Goal: Transaction & Acquisition: Purchase product/service

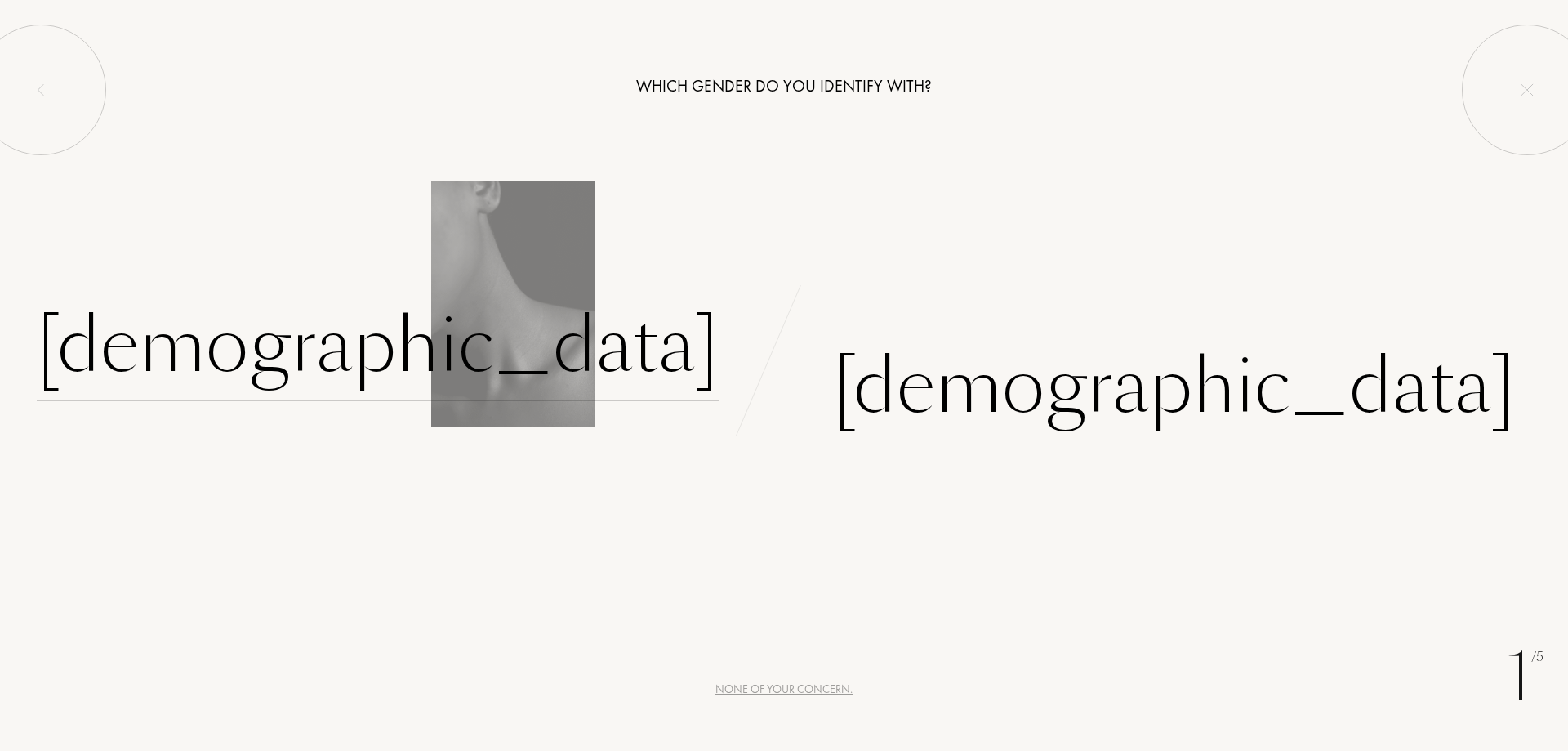
click at [589, 347] on div "[DEMOGRAPHIC_DATA]" at bounding box center [378, 346] width 682 height 110
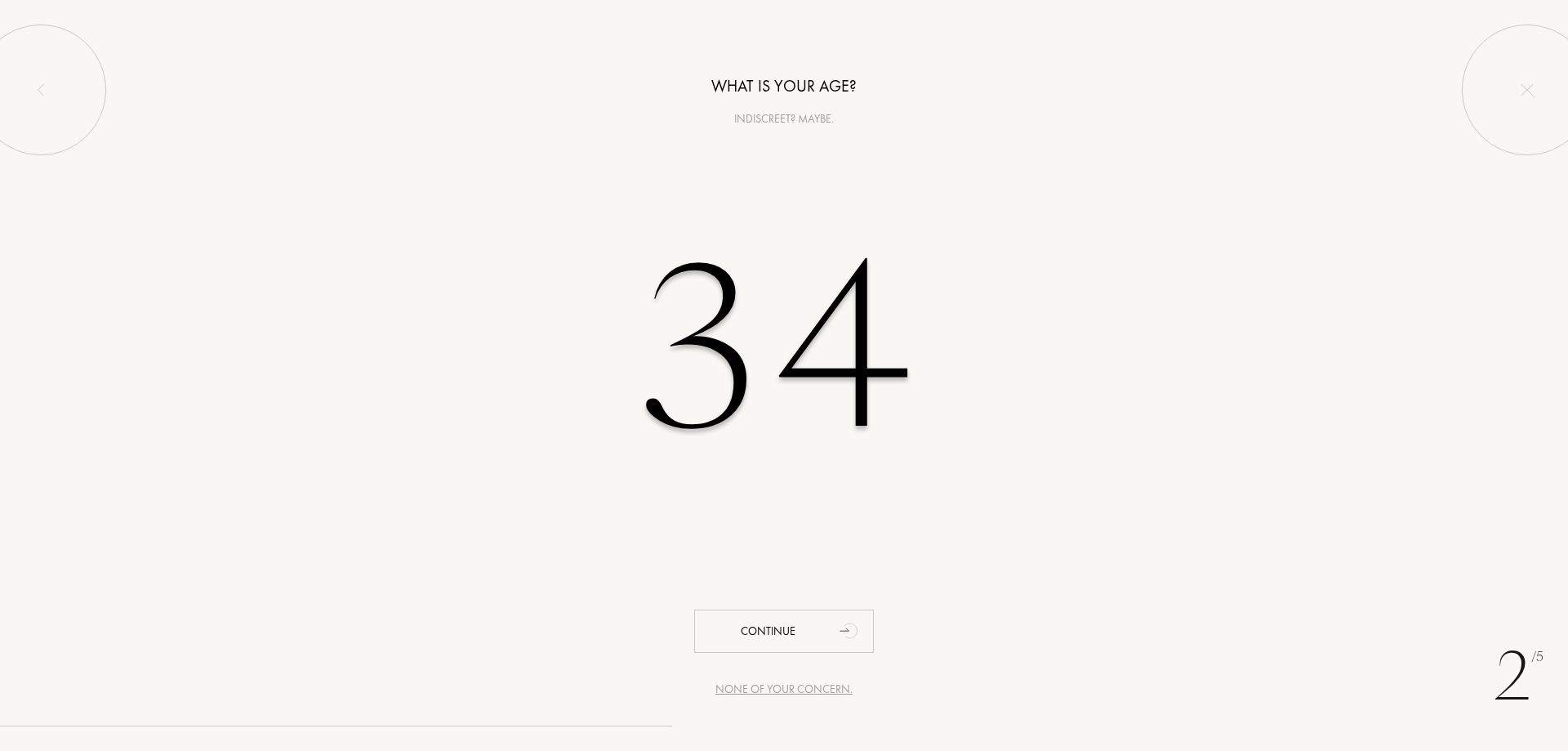
type input "34"
click at [1067, 407] on div "34" at bounding box center [784, 350] width 1568 height 331
click at [819, 632] on div "Continue" at bounding box center [783, 631] width 180 height 43
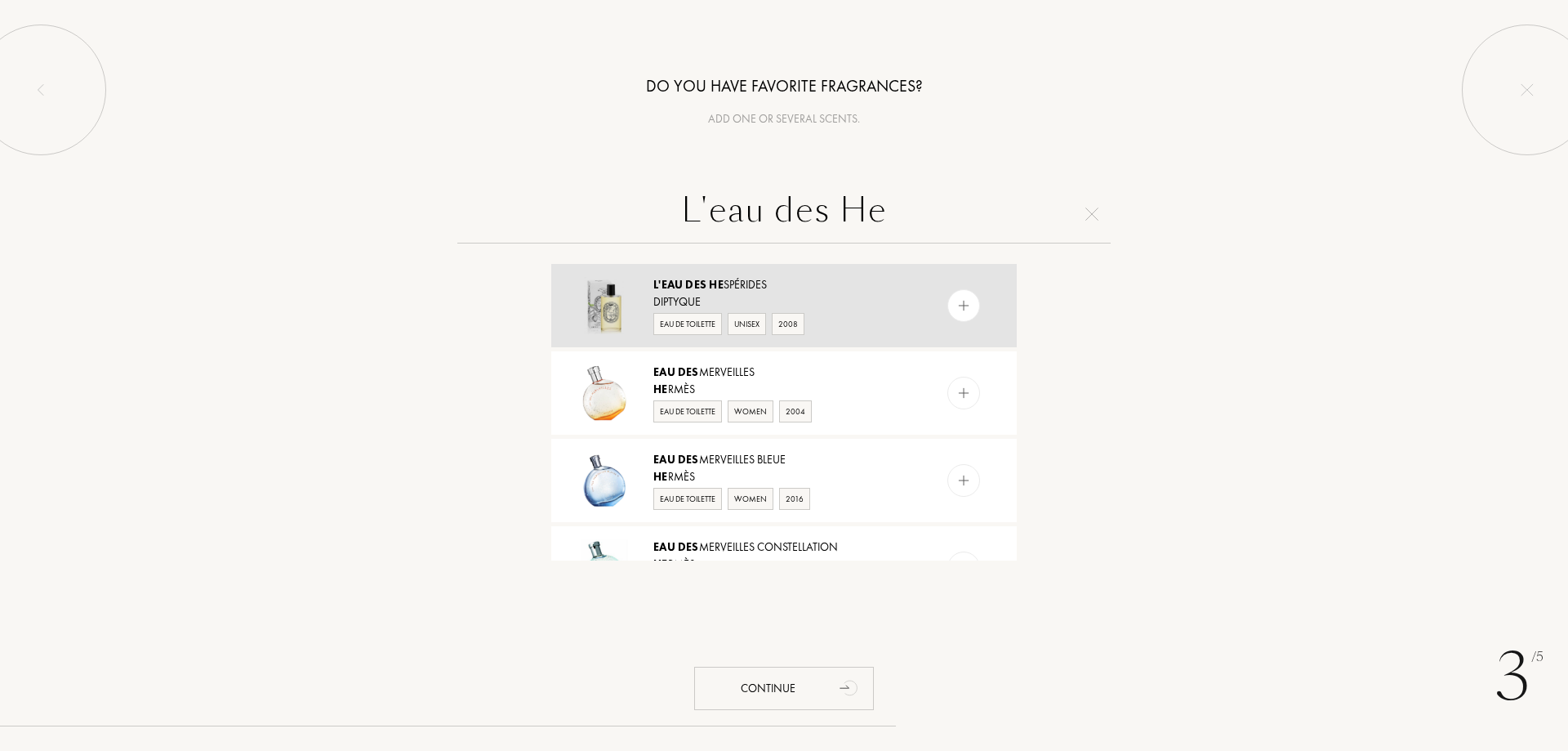
type input "L'eau des He"
click at [960, 304] on img at bounding box center [964, 306] width 16 height 16
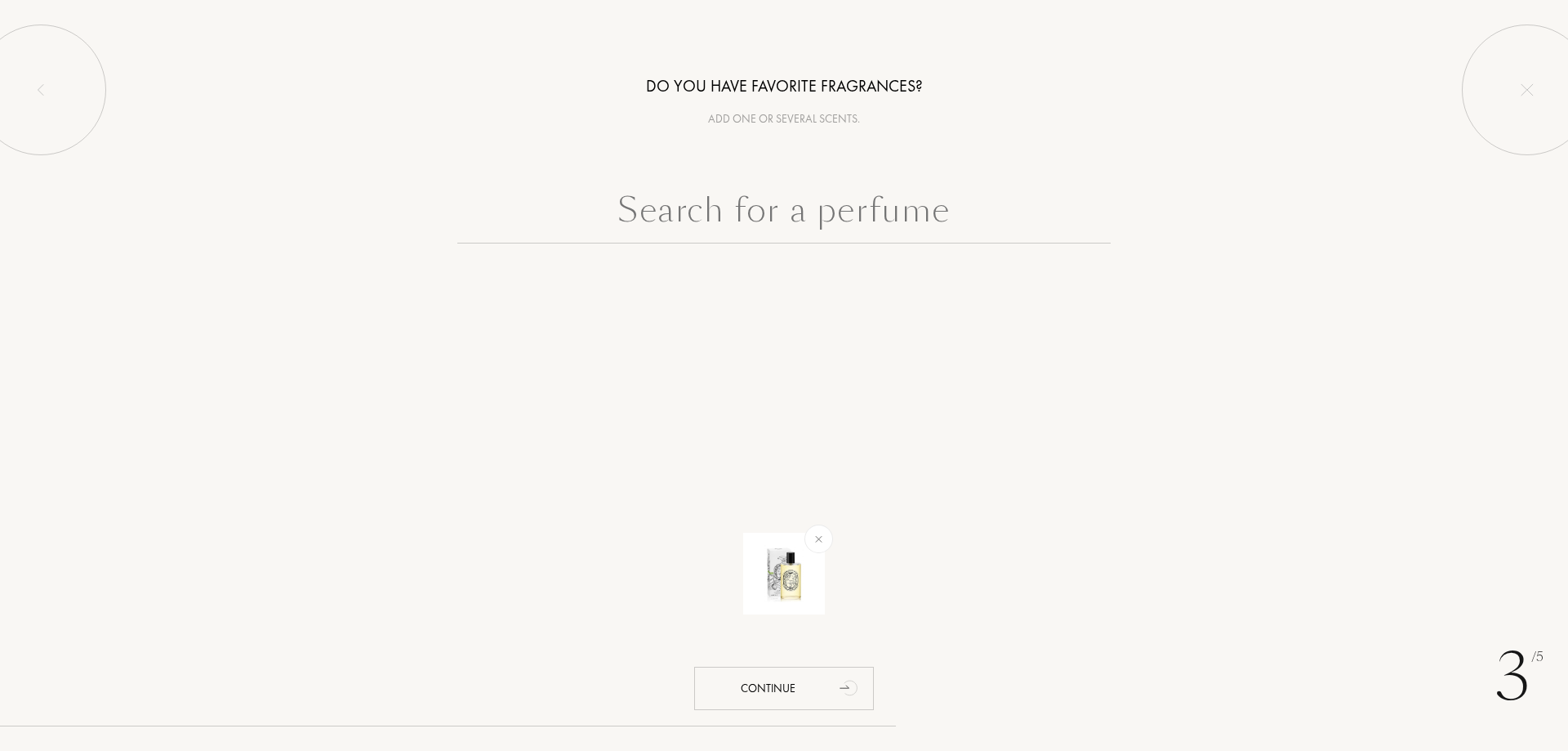
click at [903, 201] on input "text" at bounding box center [784, 214] width 654 height 59
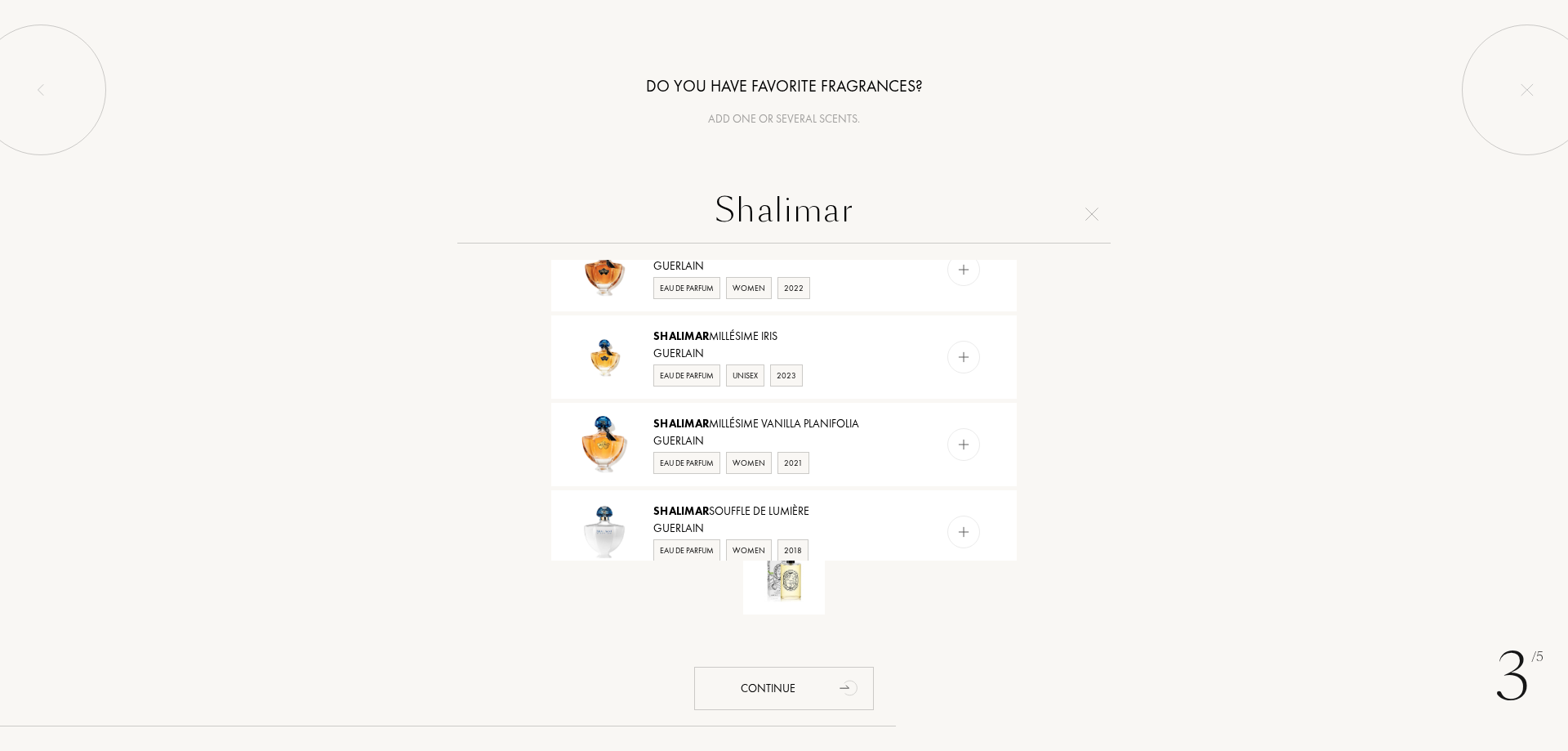
scroll to position [817, 0]
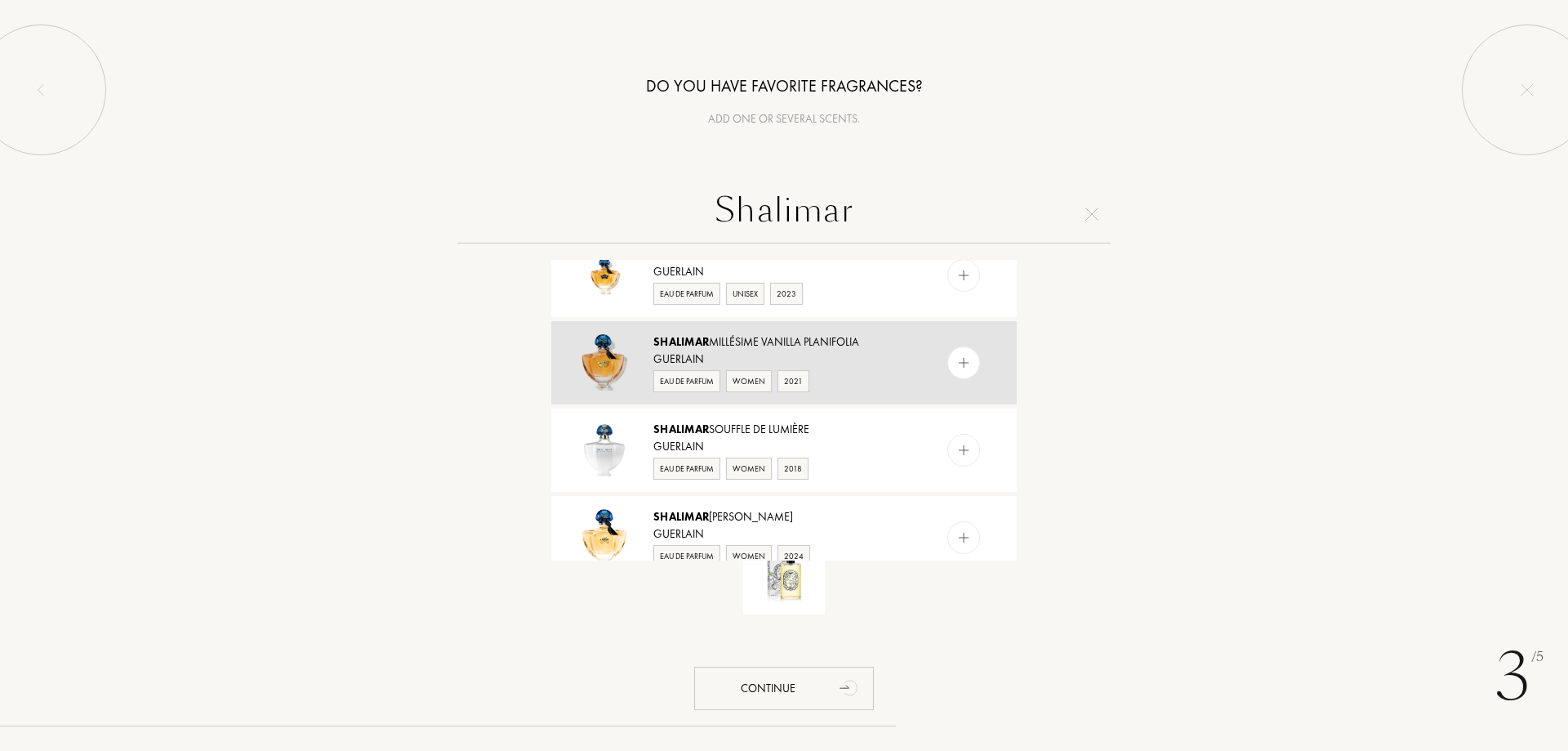
type input "Shalimar"
click at [967, 362] on img at bounding box center [964, 363] width 16 height 16
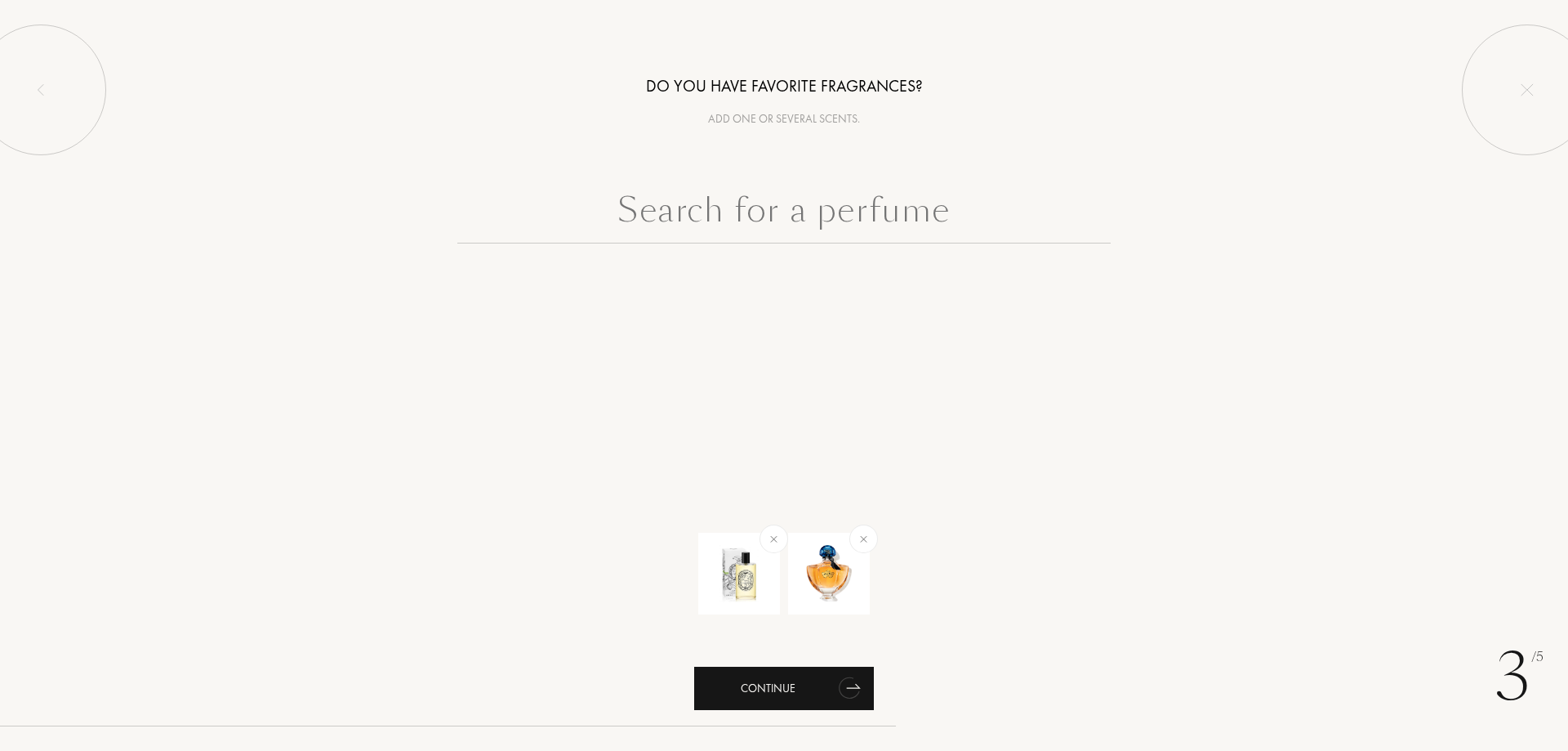
click at [795, 688] on div "Continue" at bounding box center [783, 688] width 180 height 43
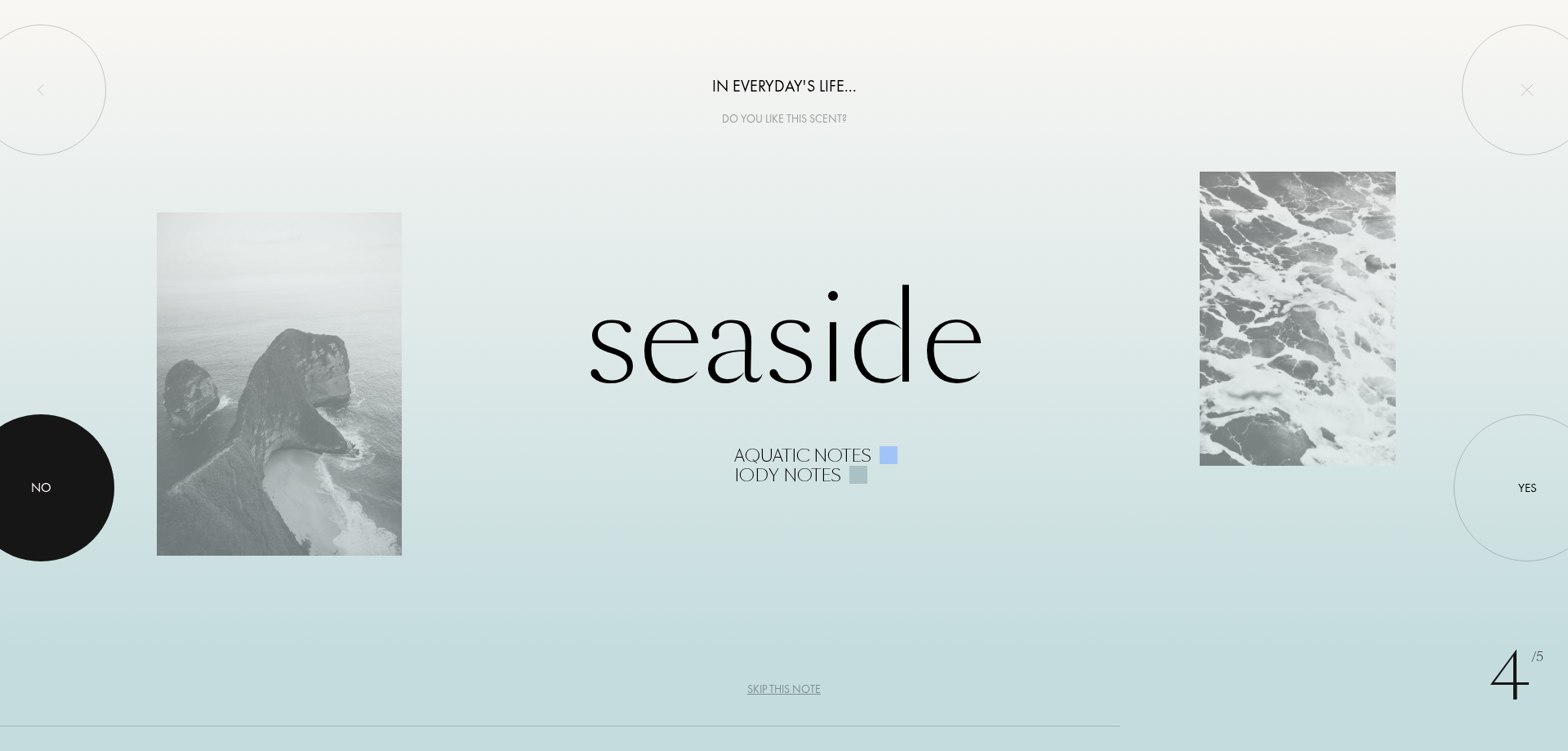
click at [49, 475] on div at bounding box center [41, 488] width 147 height 147
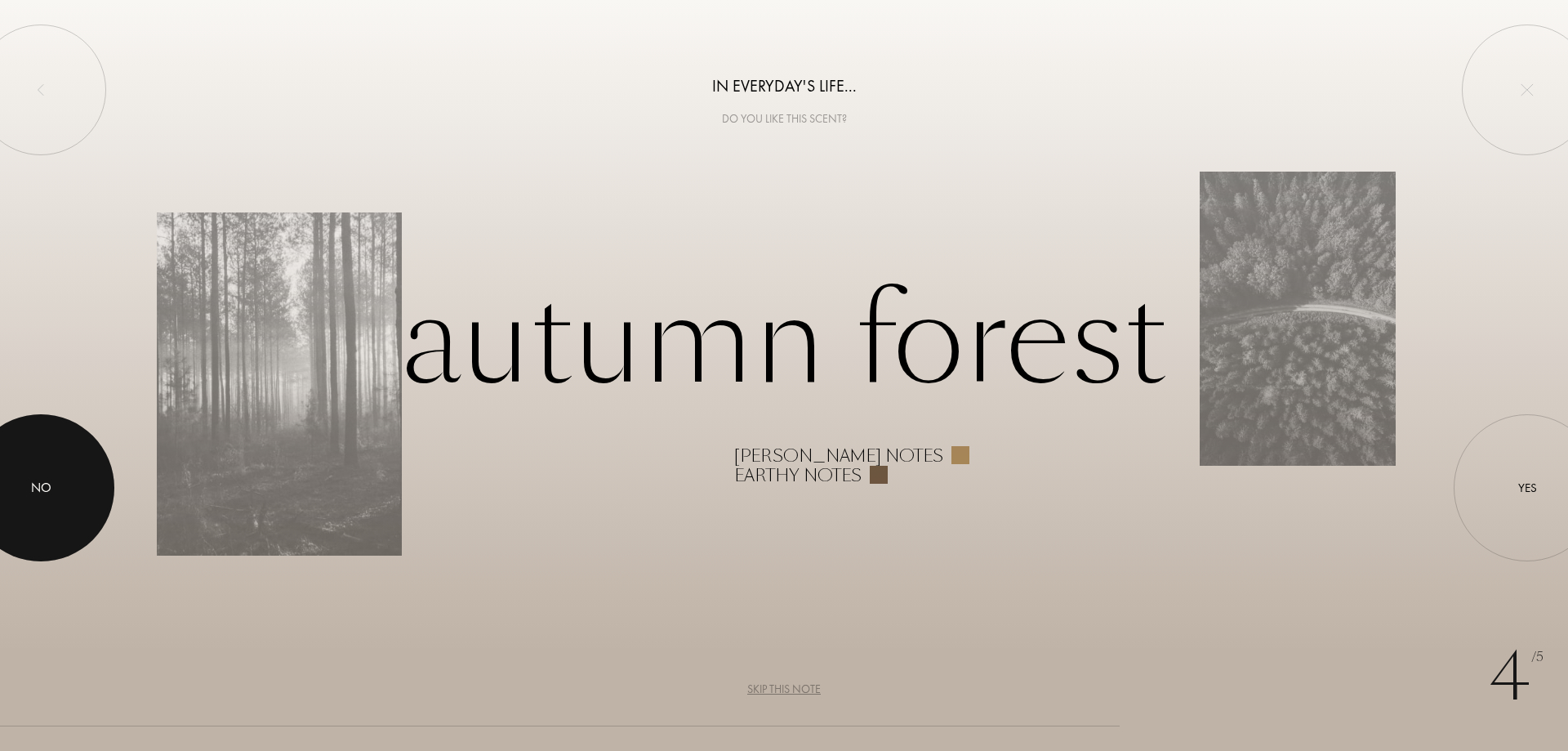
click at [67, 467] on div at bounding box center [41, 488] width 147 height 147
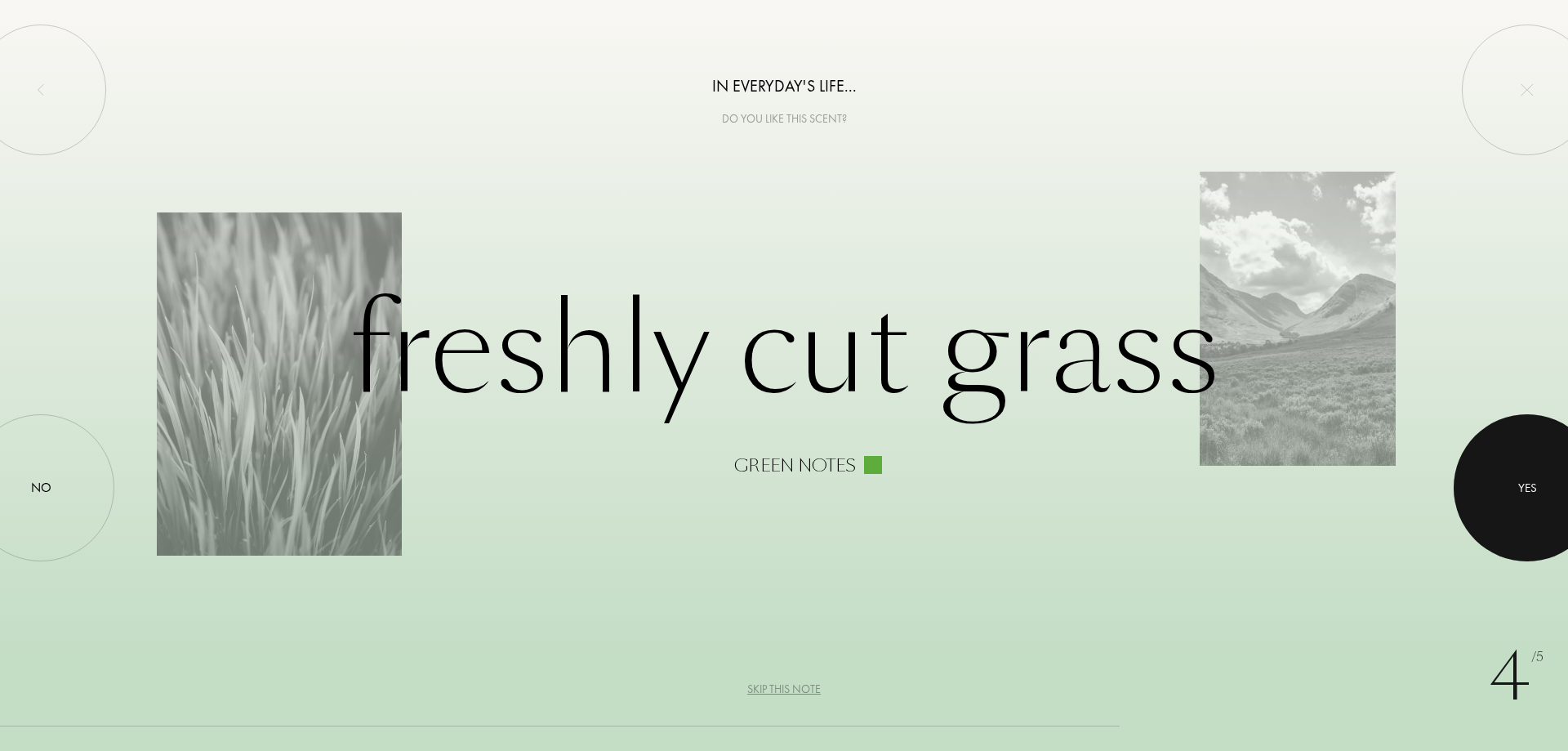
click at [1494, 477] on div at bounding box center [1527, 488] width 147 height 147
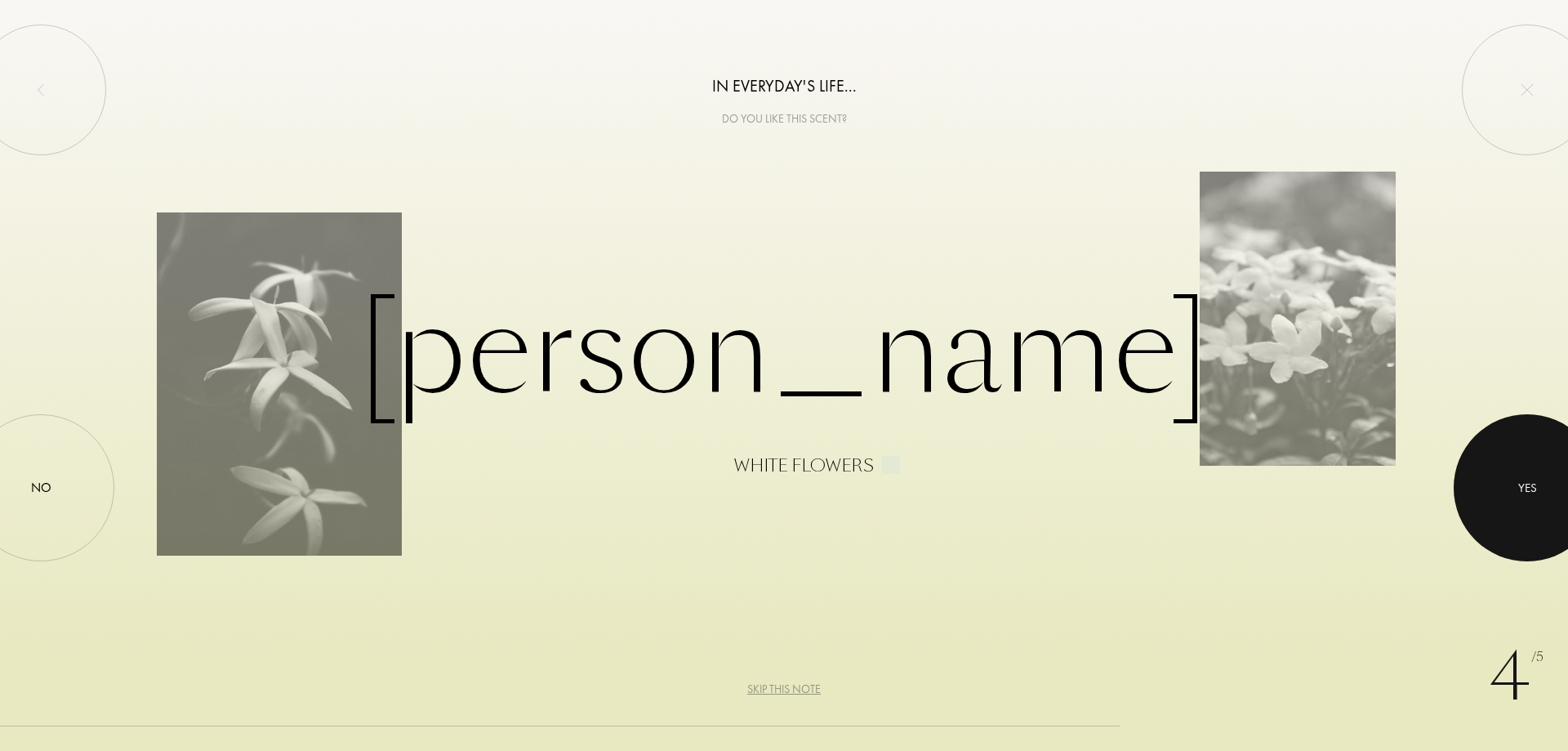
click at [1508, 473] on div at bounding box center [1527, 488] width 147 height 147
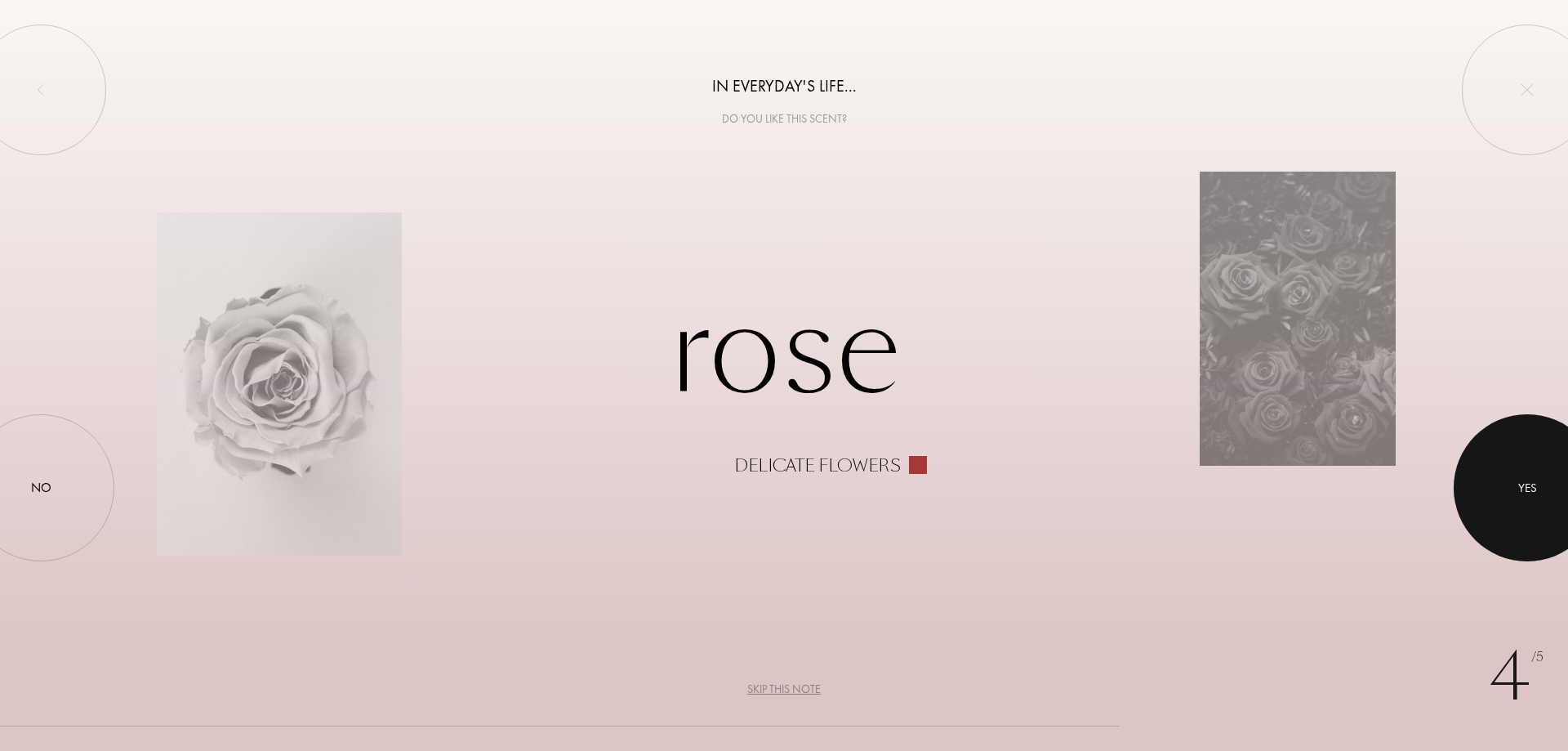
click at [1513, 468] on div at bounding box center [1527, 488] width 147 height 147
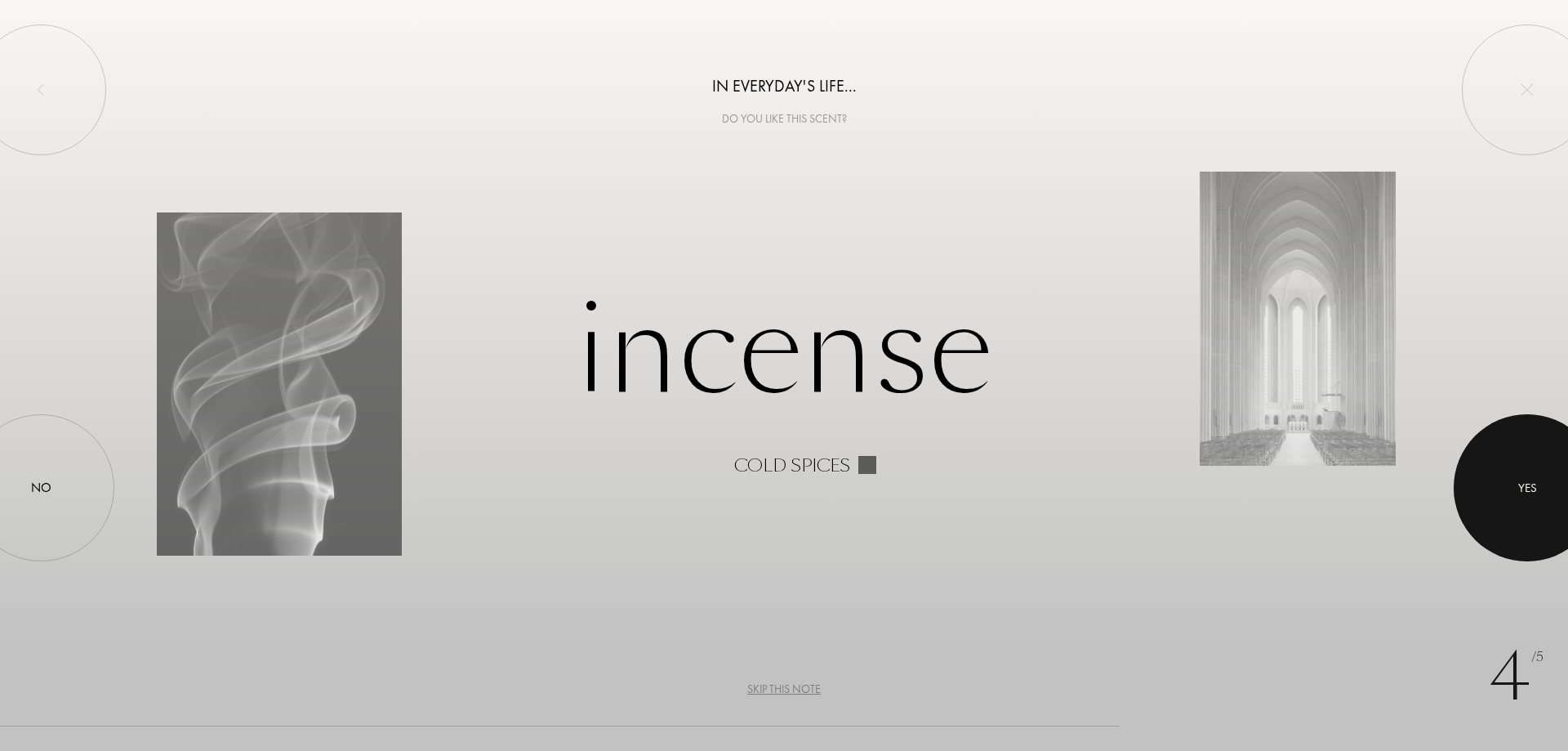
click at [1538, 494] on div at bounding box center [1527, 488] width 147 height 147
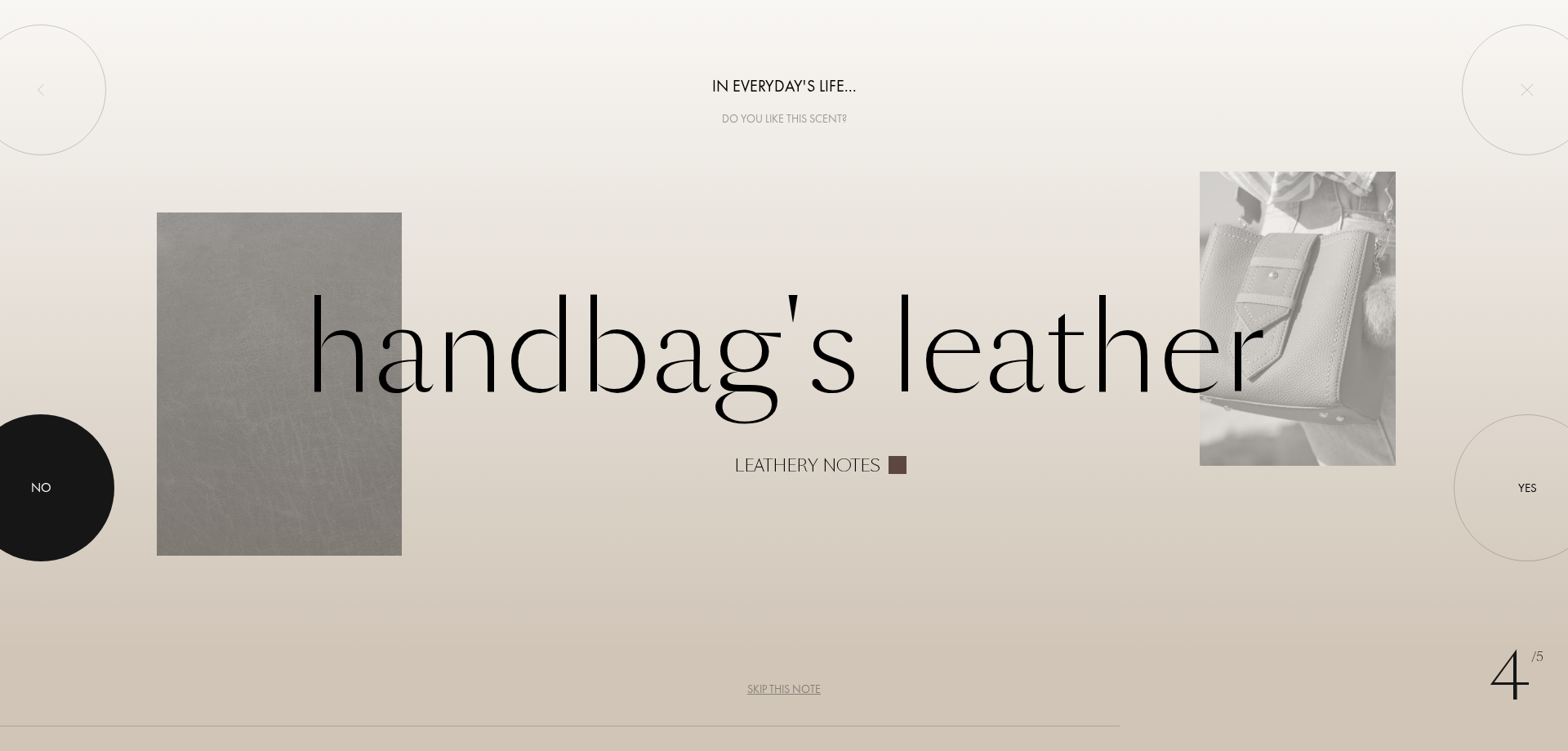
click at [30, 501] on div at bounding box center [41, 488] width 147 height 147
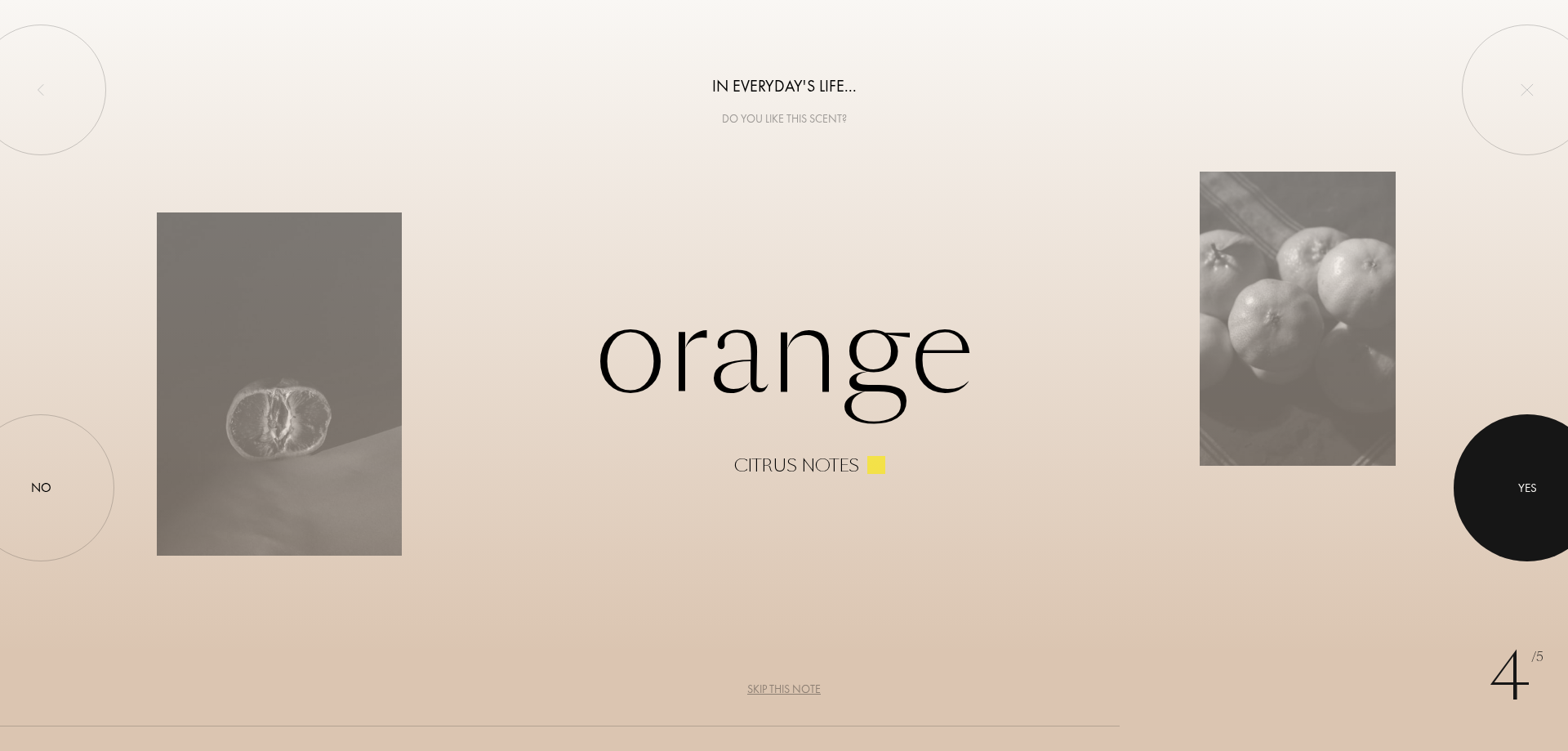
click at [1535, 506] on div at bounding box center [1527, 488] width 147 height 147
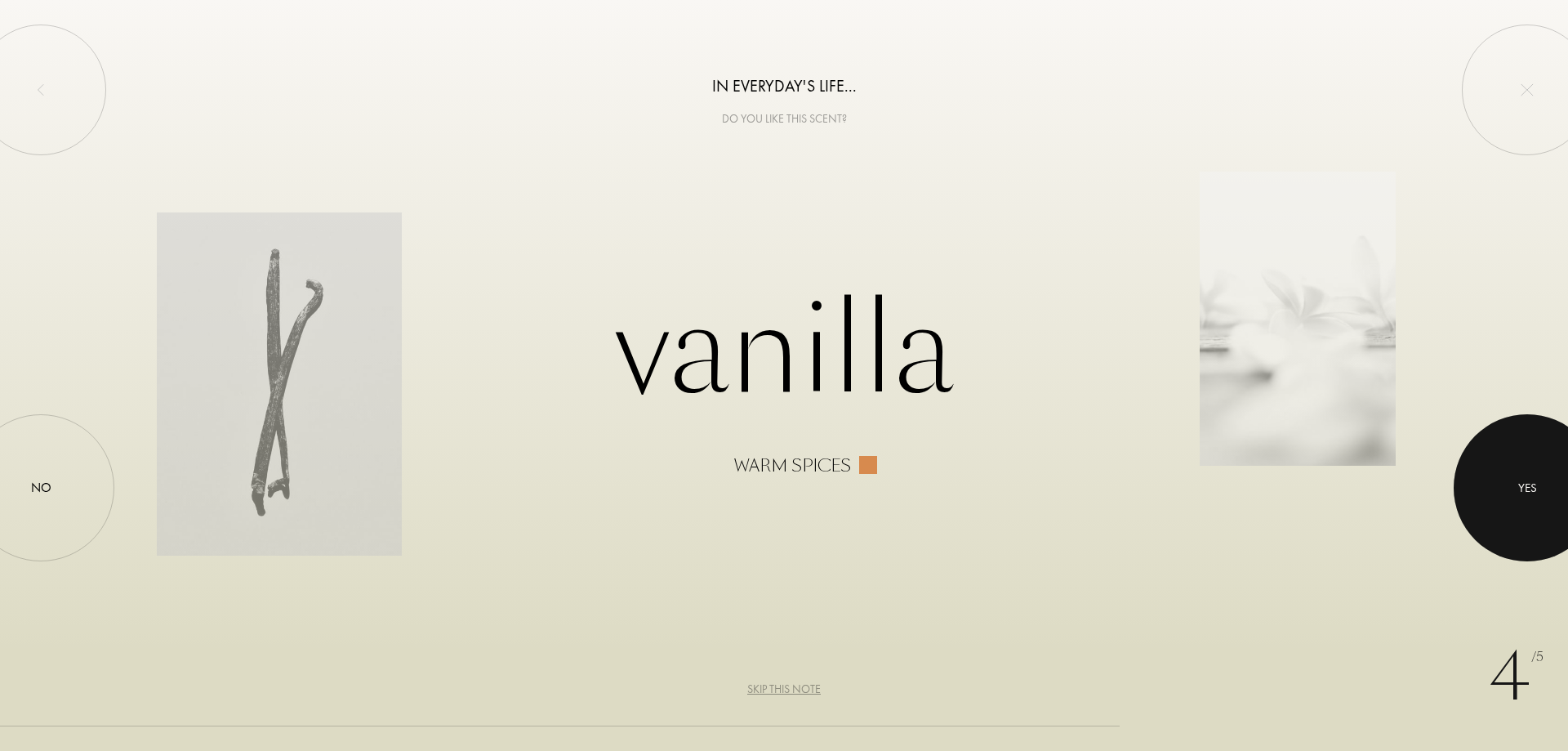
click at [1533, 502] on div at bounding box center [1527, 488] width 147 height 147
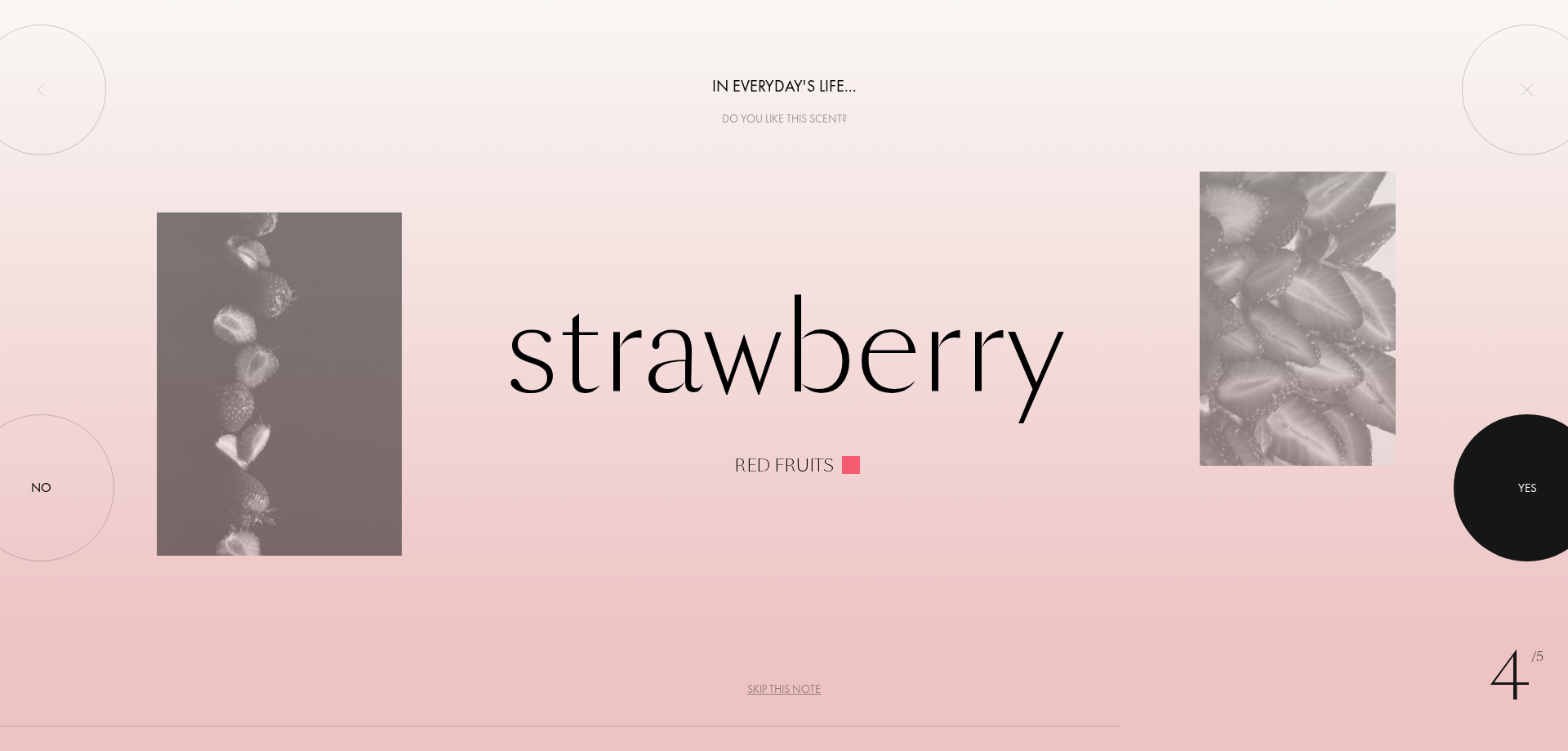
click at [1523, 480] on div "Yes" at bounding box center [1527, 488] width 18 height 18
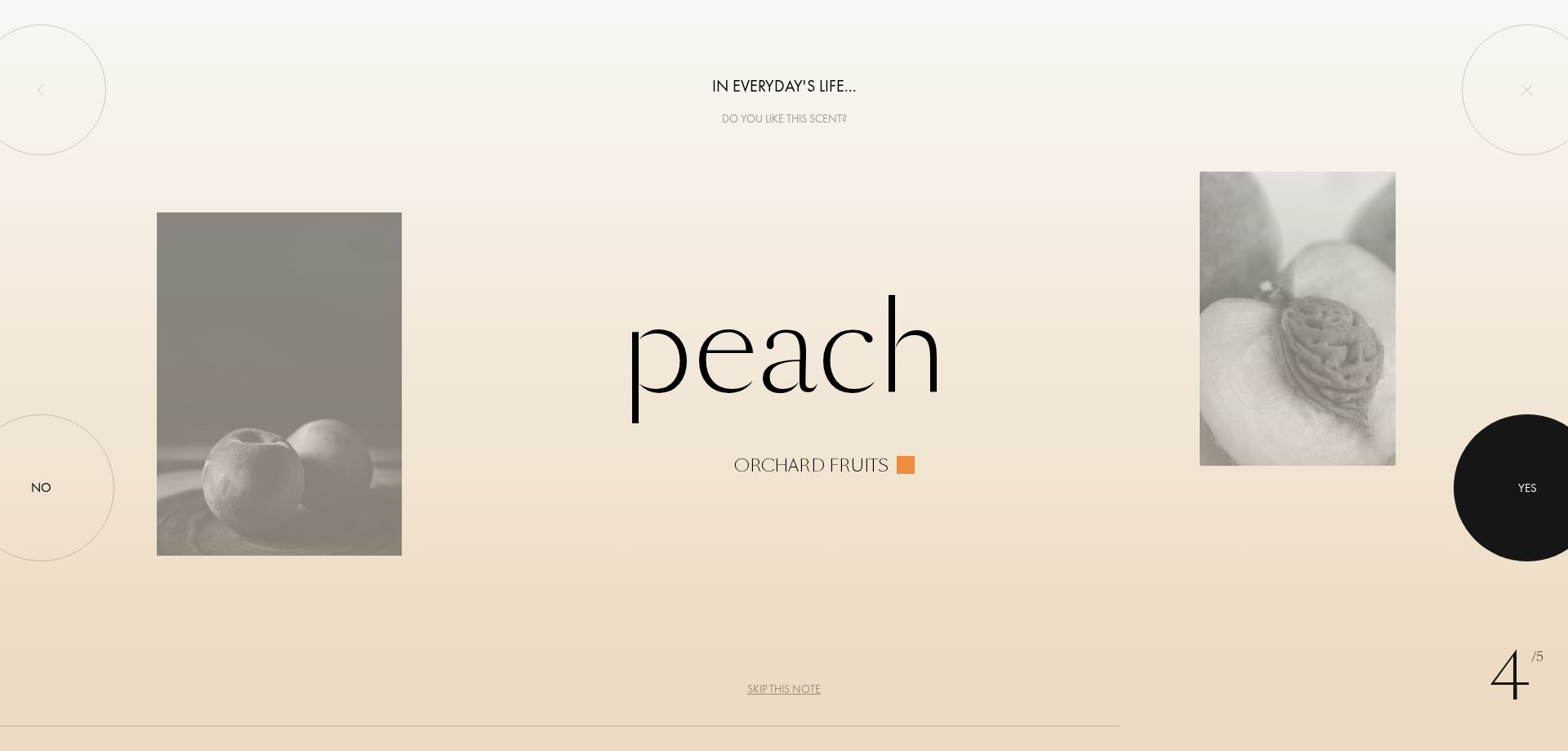
click at [1531, 501] on div at bounding box center [1527, 488] width 147 height 147
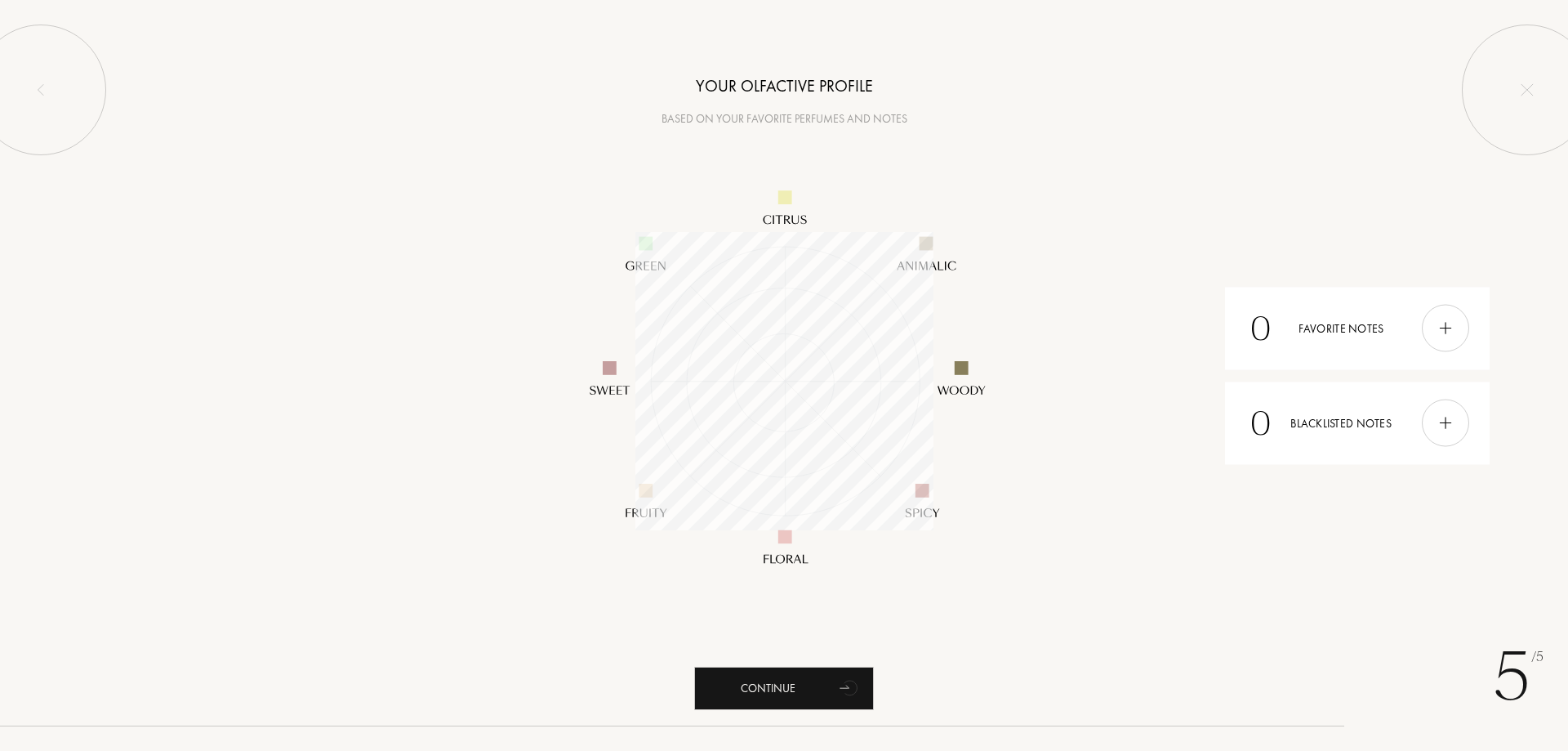
scroll to position [299, 298]
click at [1453, 320] on img at bounding box center [1444, 328] width 18 height 18
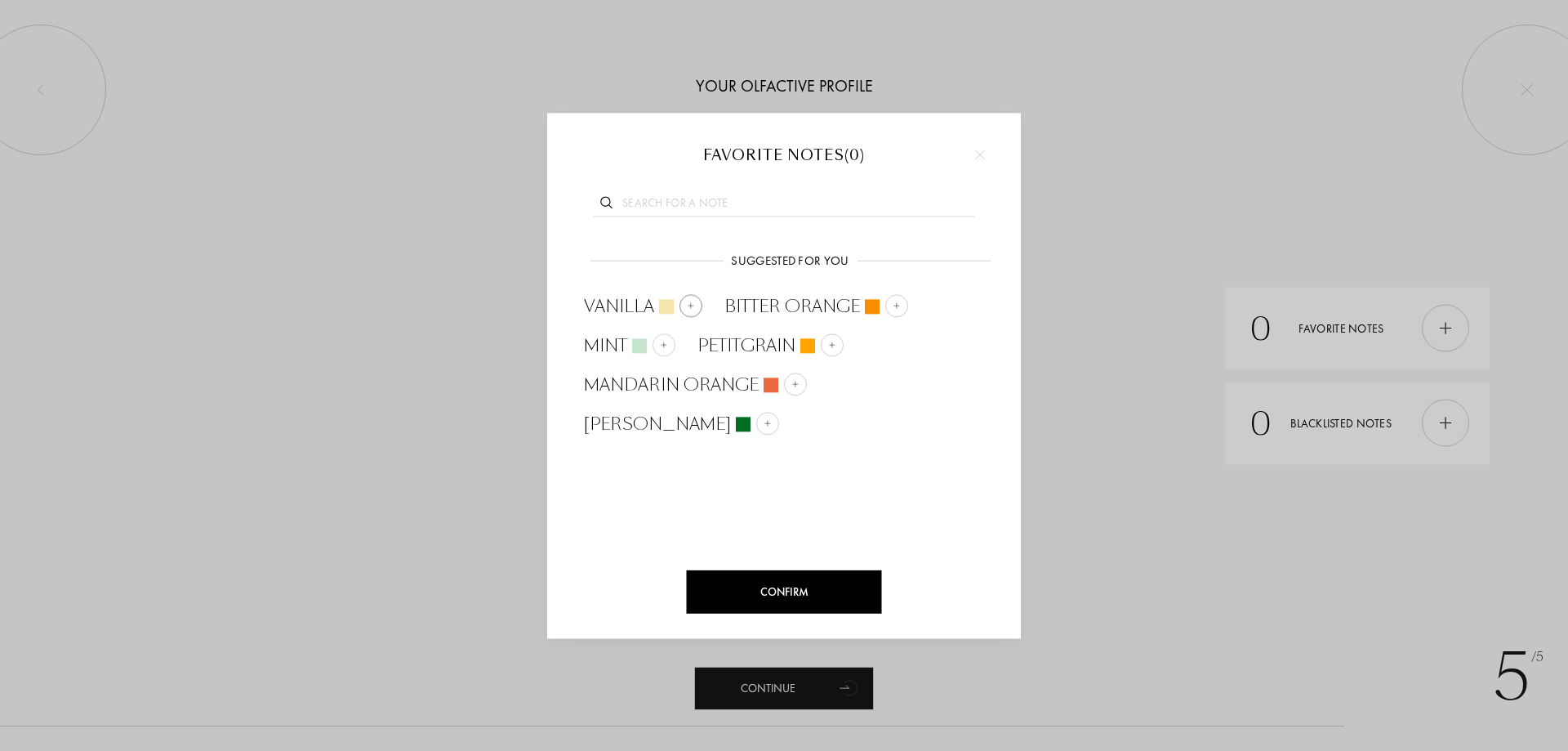
click at [695, 309] on div at bounding box center [690, 305] width 23 height 23
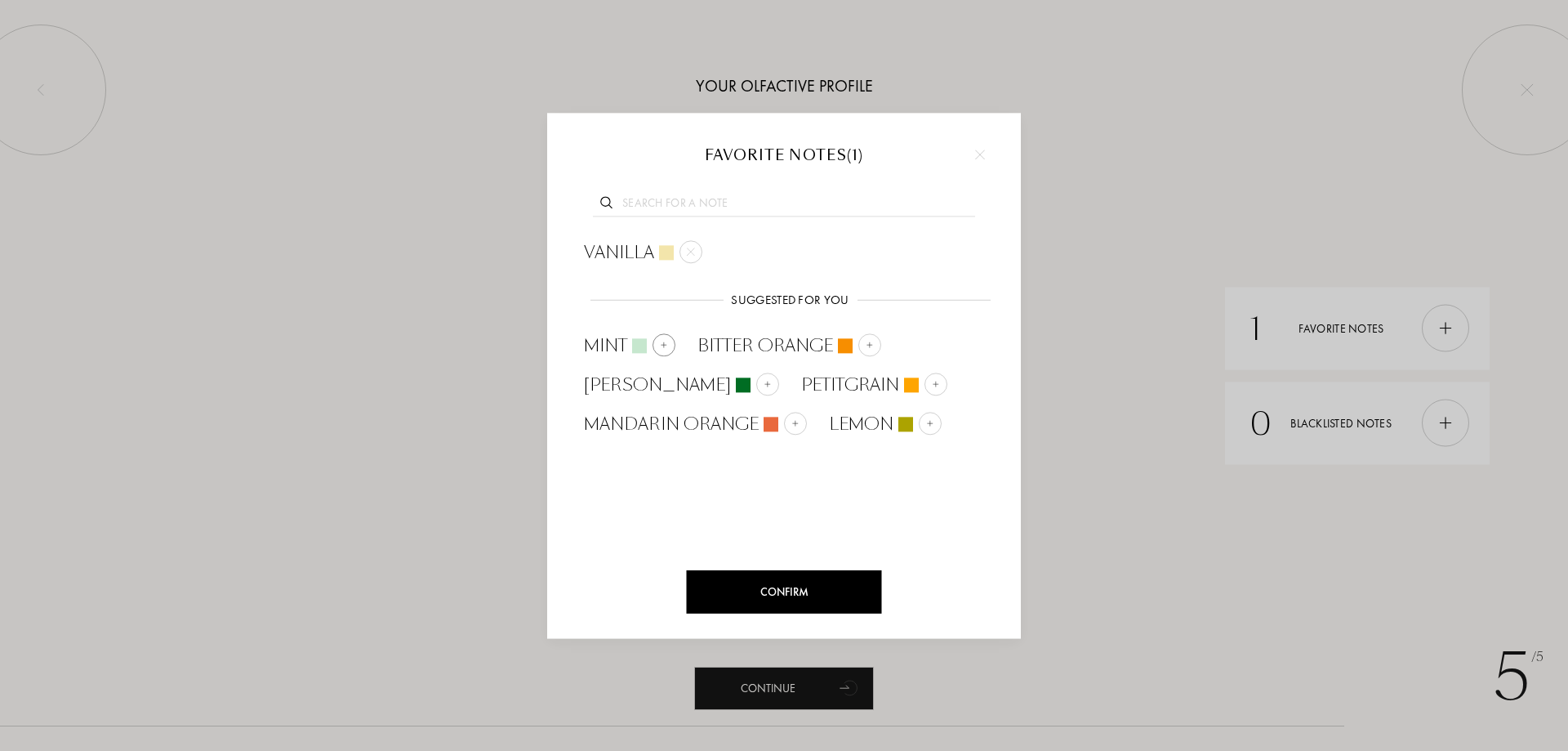
click at [665, 345] on img at bounding box center [664, 345] width 8 height 8
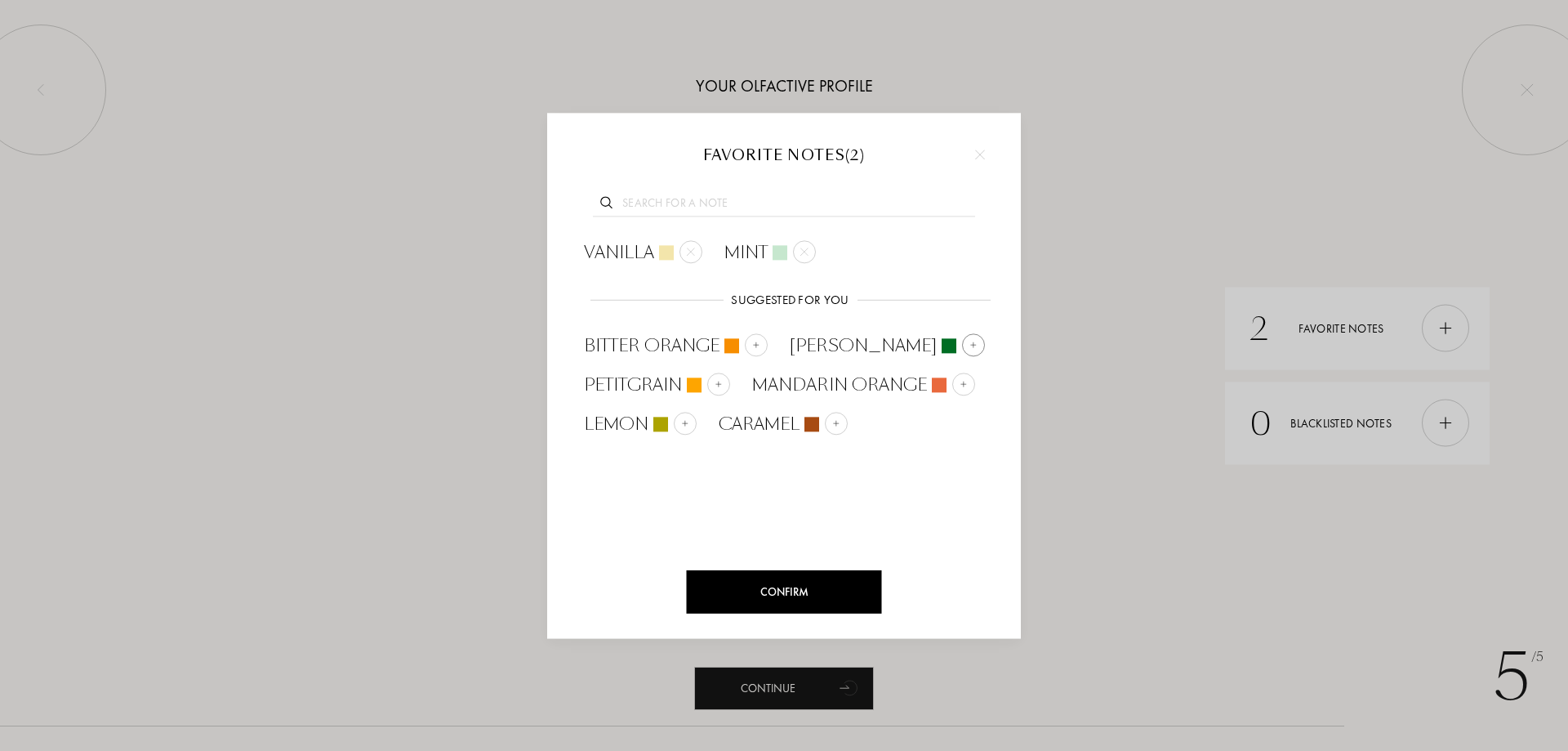
click at [962, 345] on div at bounding box center [973, 345] width 23 height 23
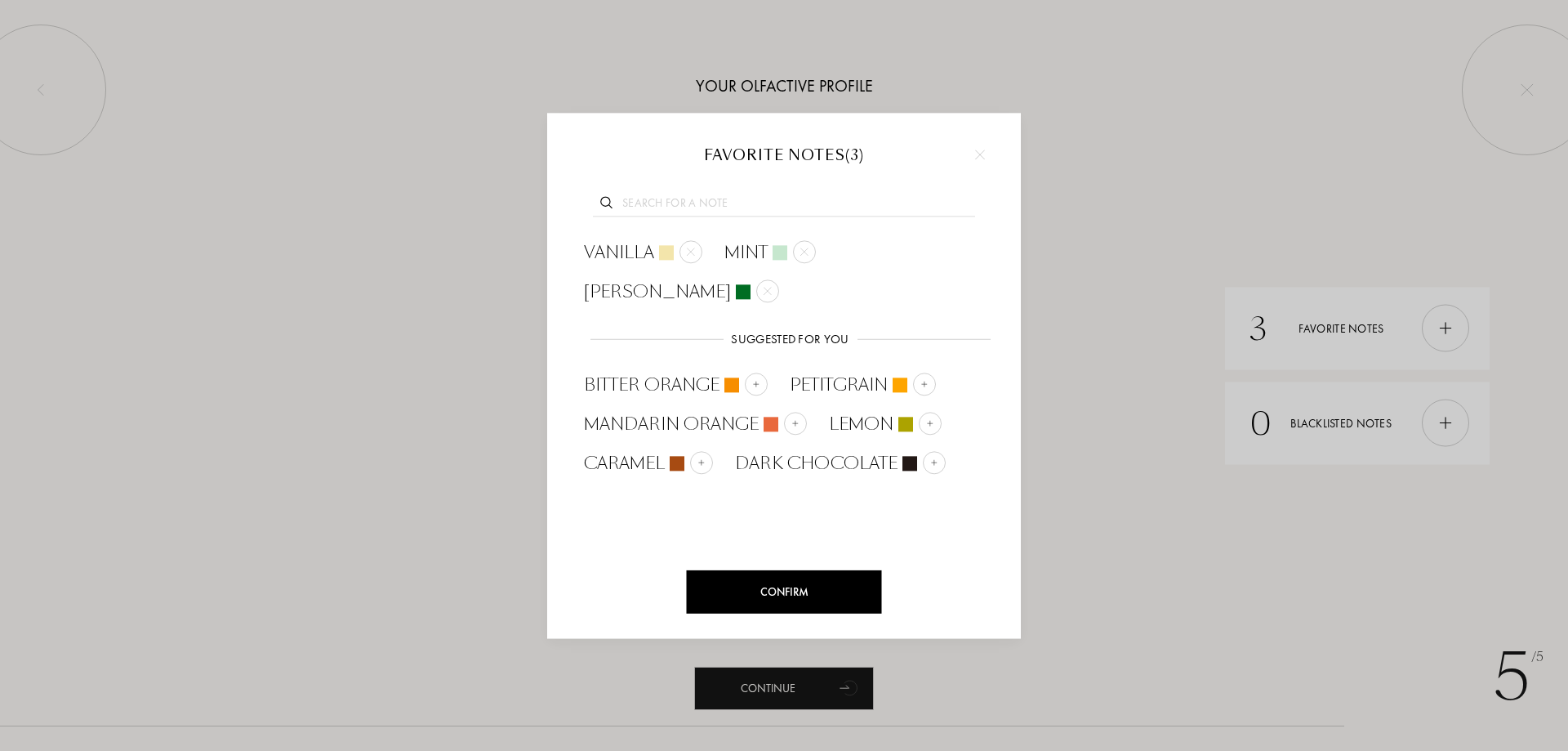
click at [848, 594] on div "Confirm" at bounding box center [784, 592] width 195 height 43
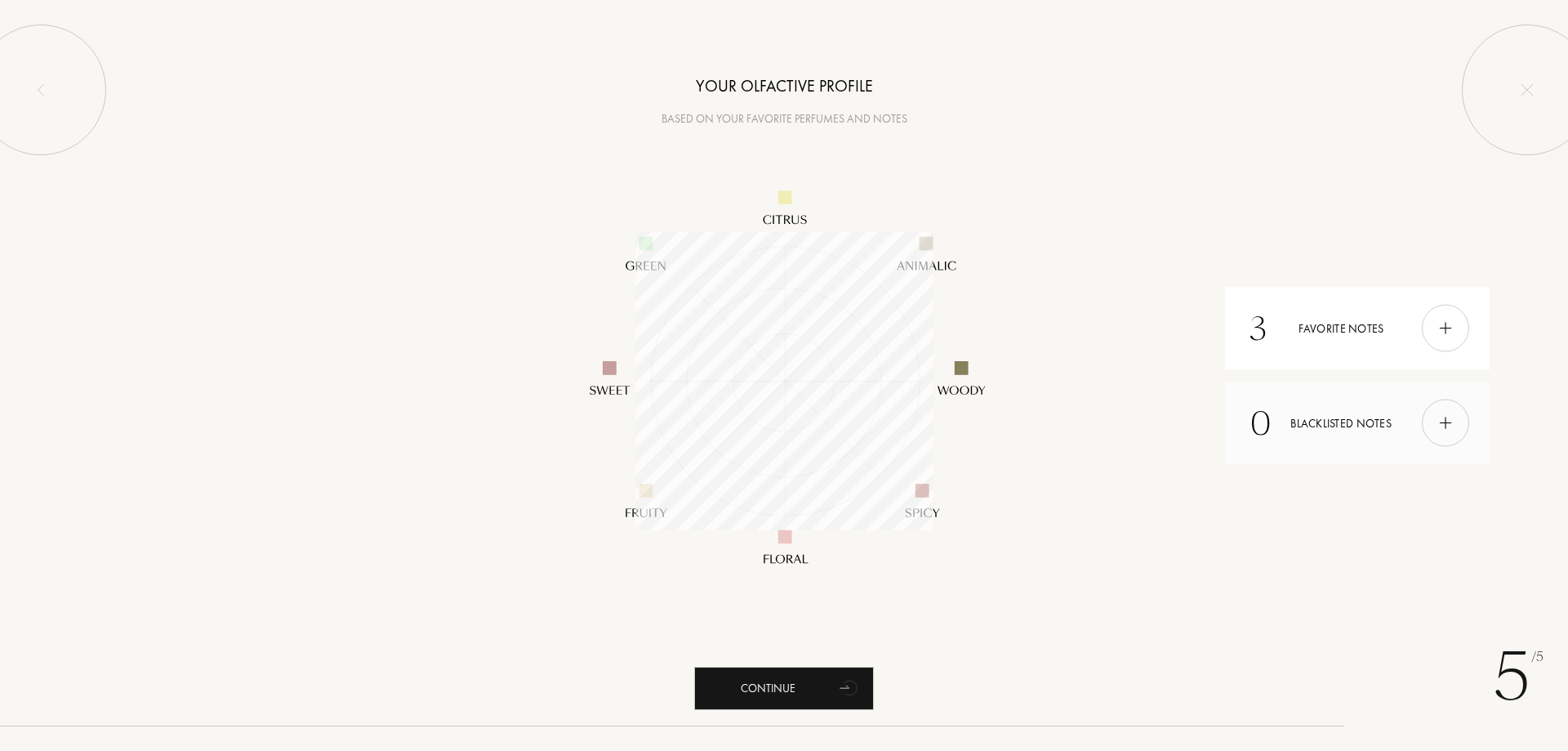
click at [1457, 429] on div at bounding box center [1445, 423] width 48 height 48
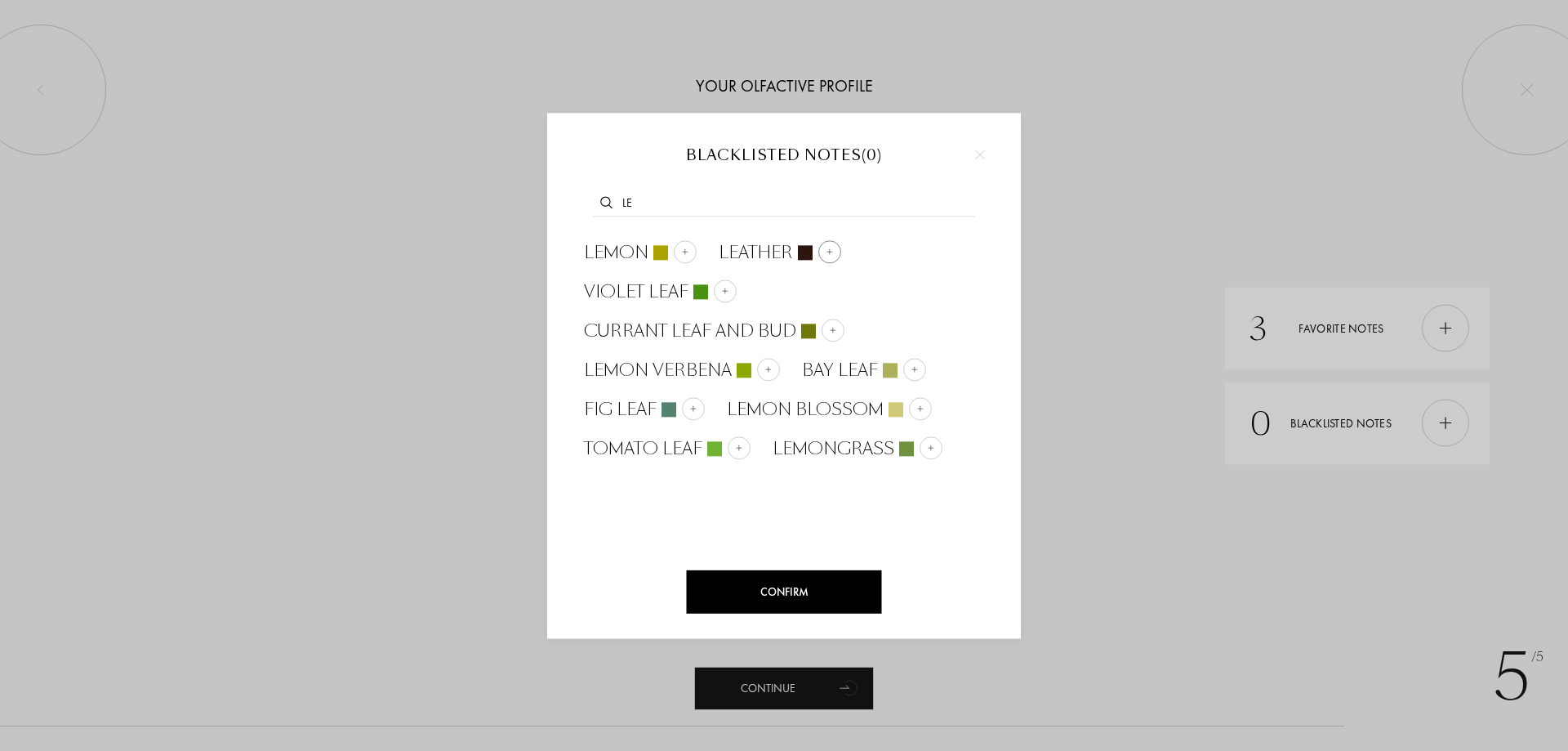
type input "le"
click at [833, 249] on div at bounding box center [829, 251] width 23 height 23
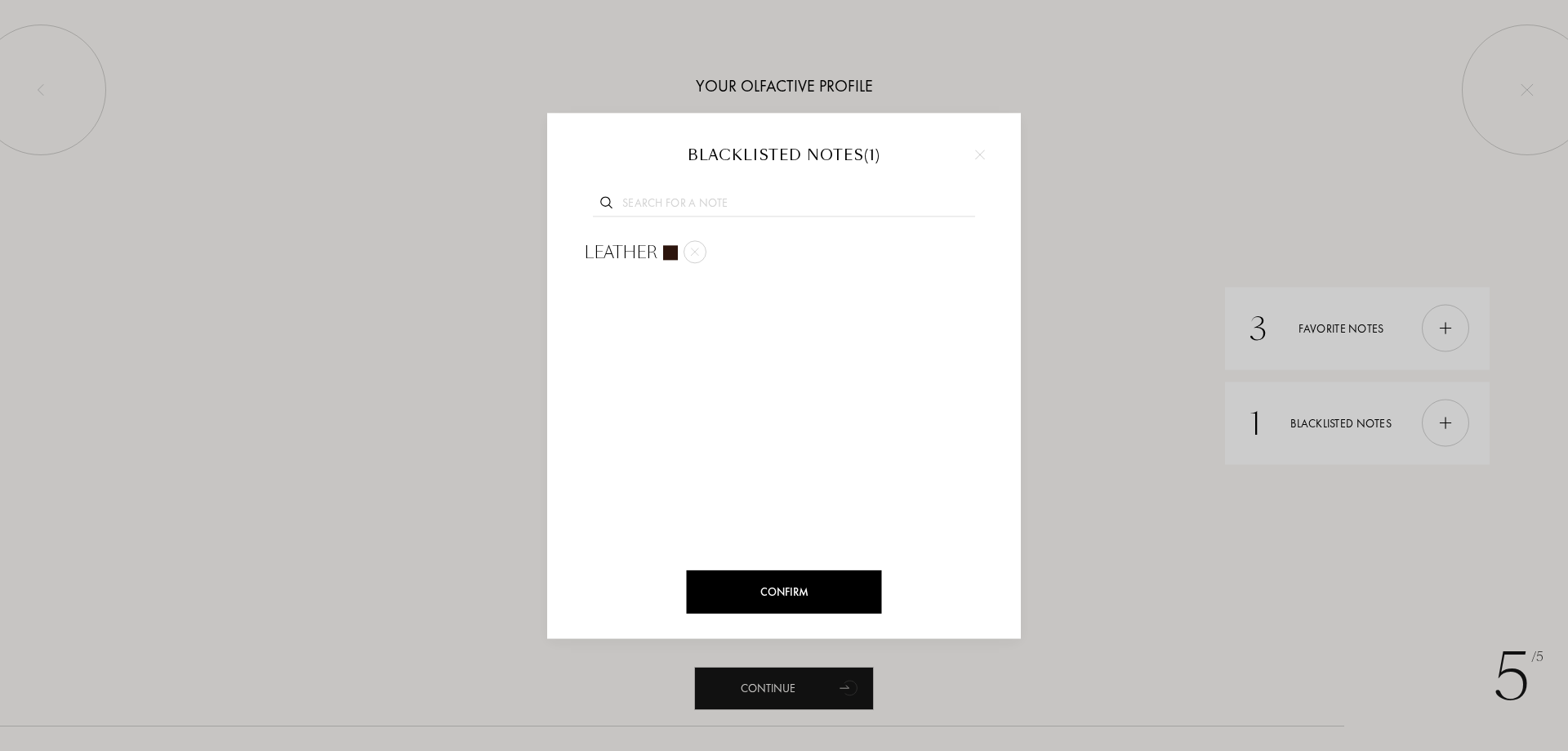
click at [775, 202] on input "text" at bounding box center [783, 206] width 382 height 22
type input "h"
click at [773, 584] on div "Confirm" at bounding box center [784, 592] width 195 height 43
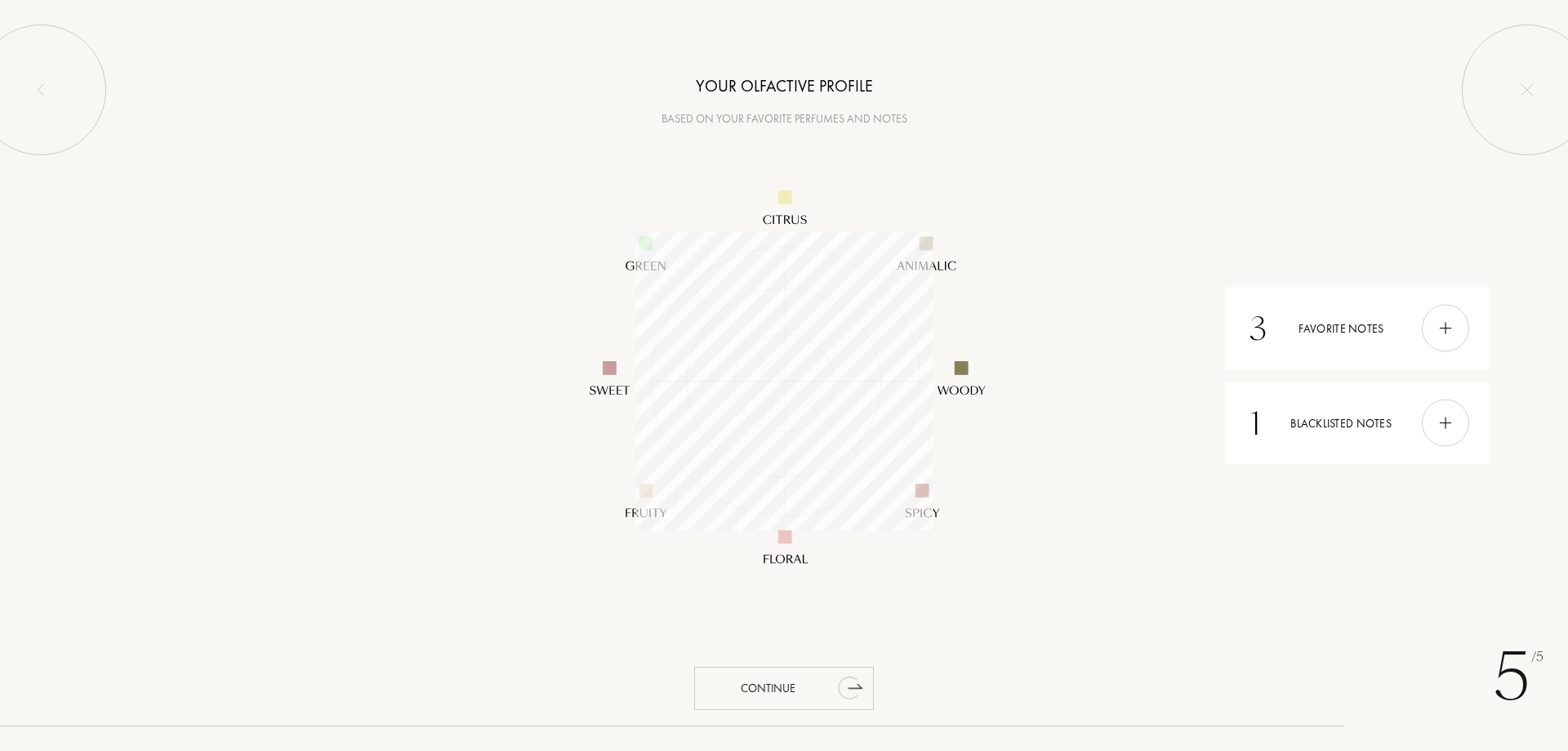
click at [775, 692] on div "Continue" at bounding box center [783, 688] width 180 height 43
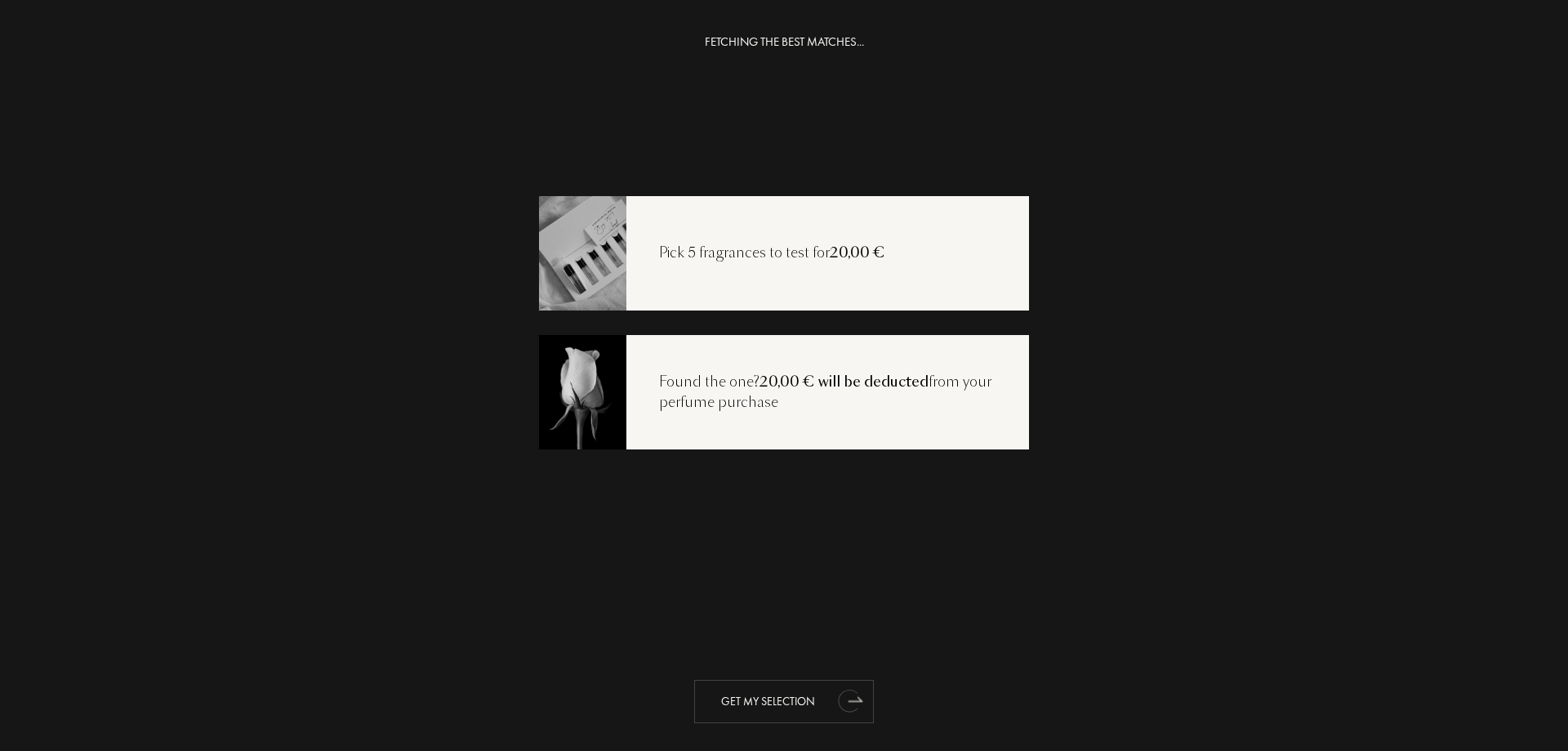
click at [752, 702] on div "Get my selection" at bounding box center [783, 702] width 180 height 43
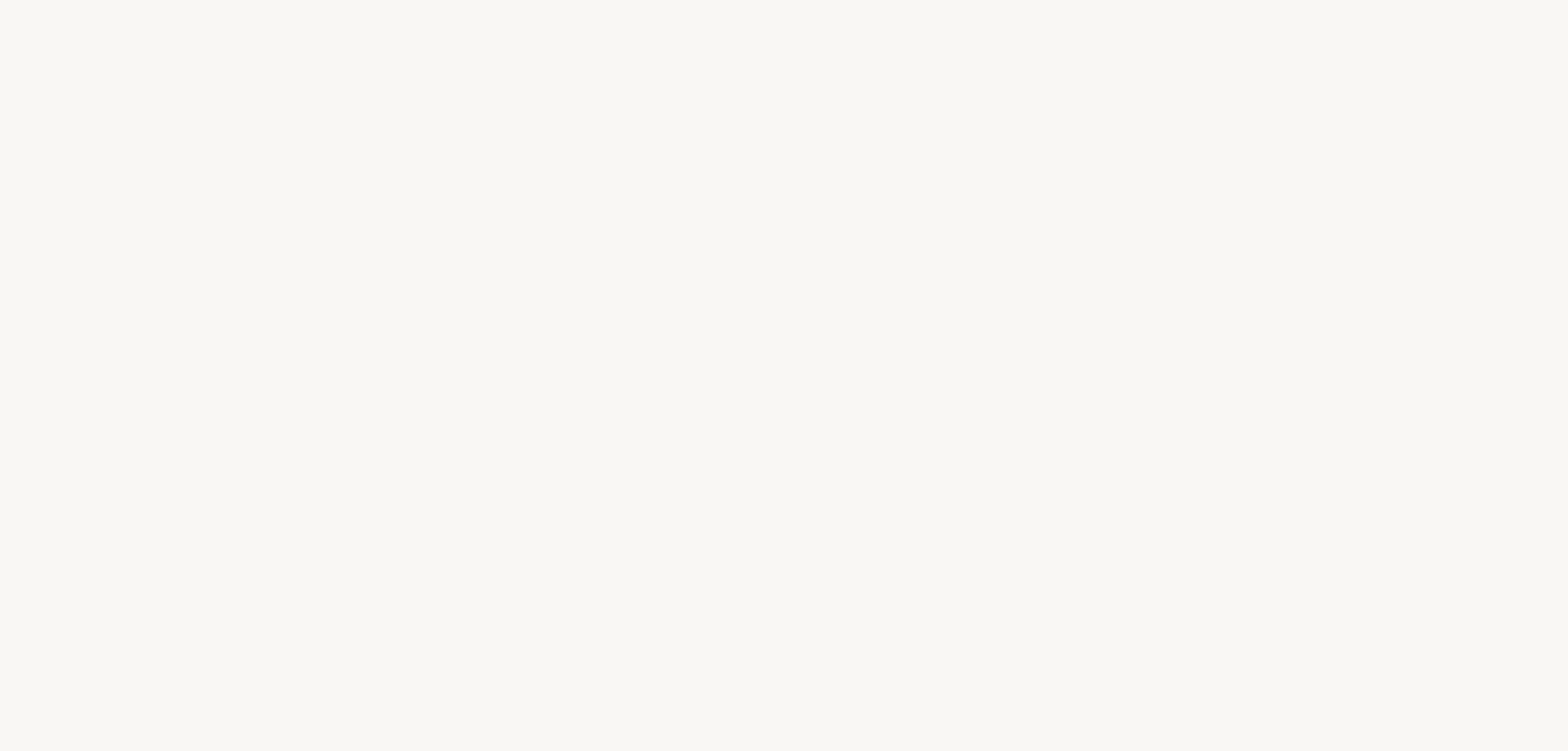
select select "FR"
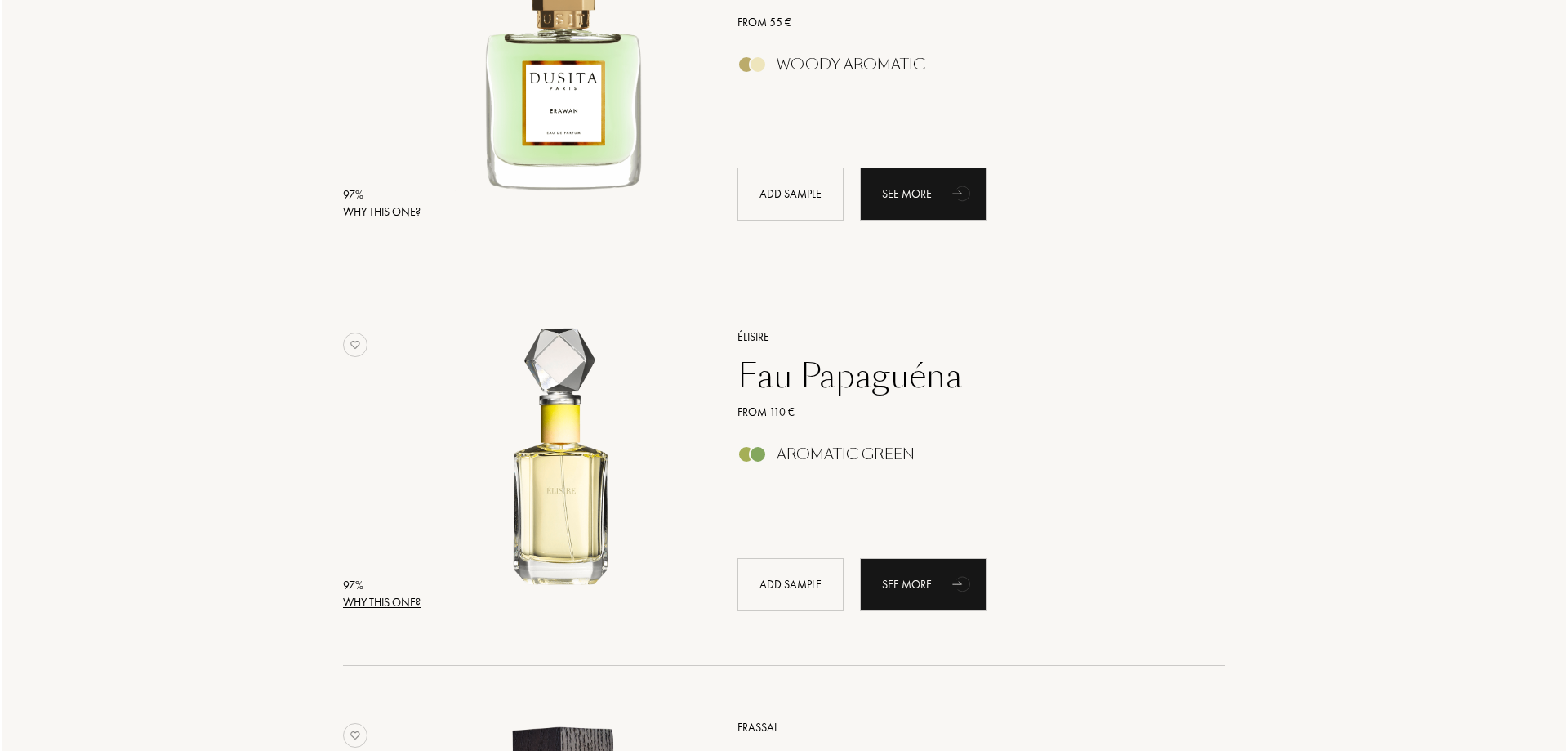
scroll to position [408, 0]
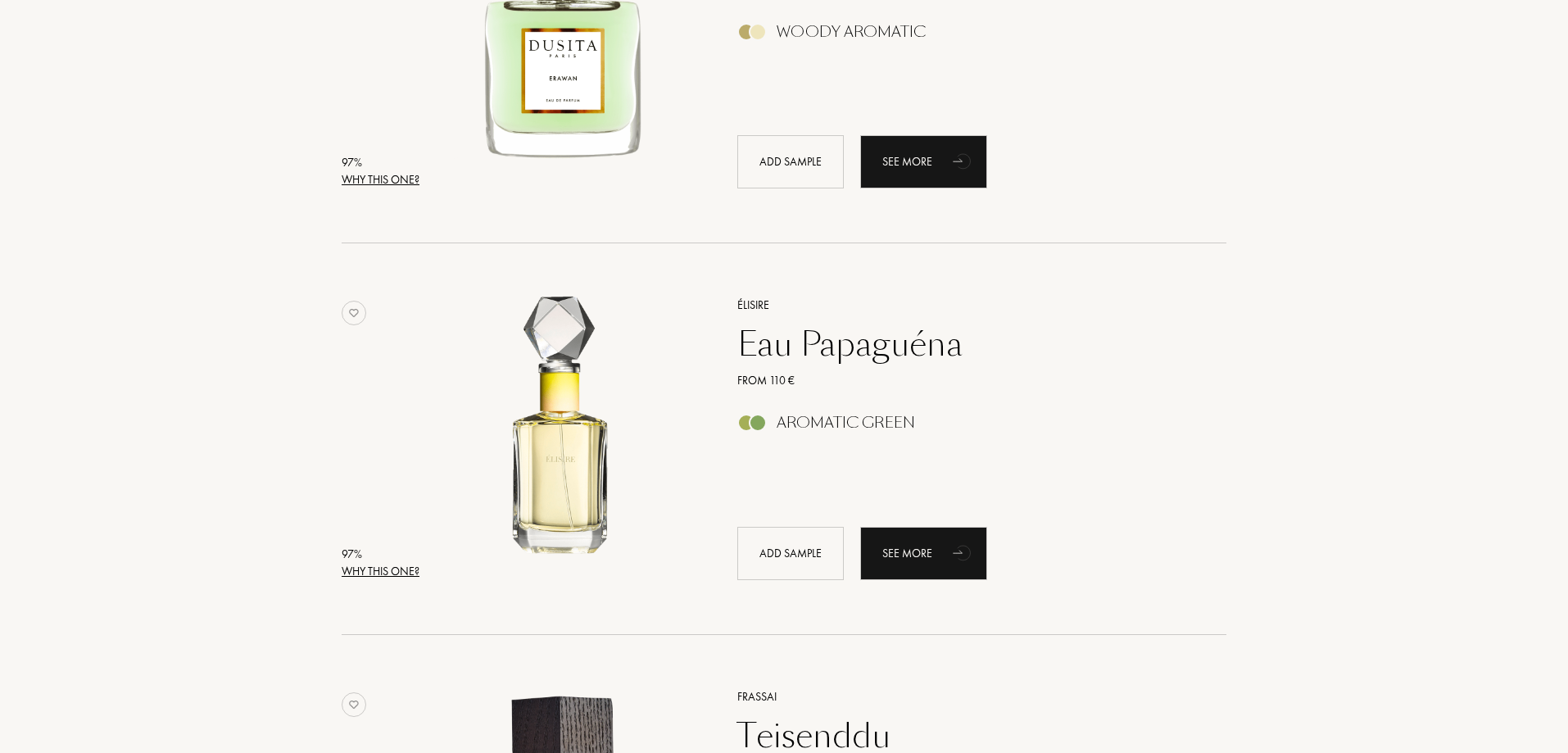
click at [411, 574] on div "Why this one?" at bounding box center [380, 571] width 78 height 18
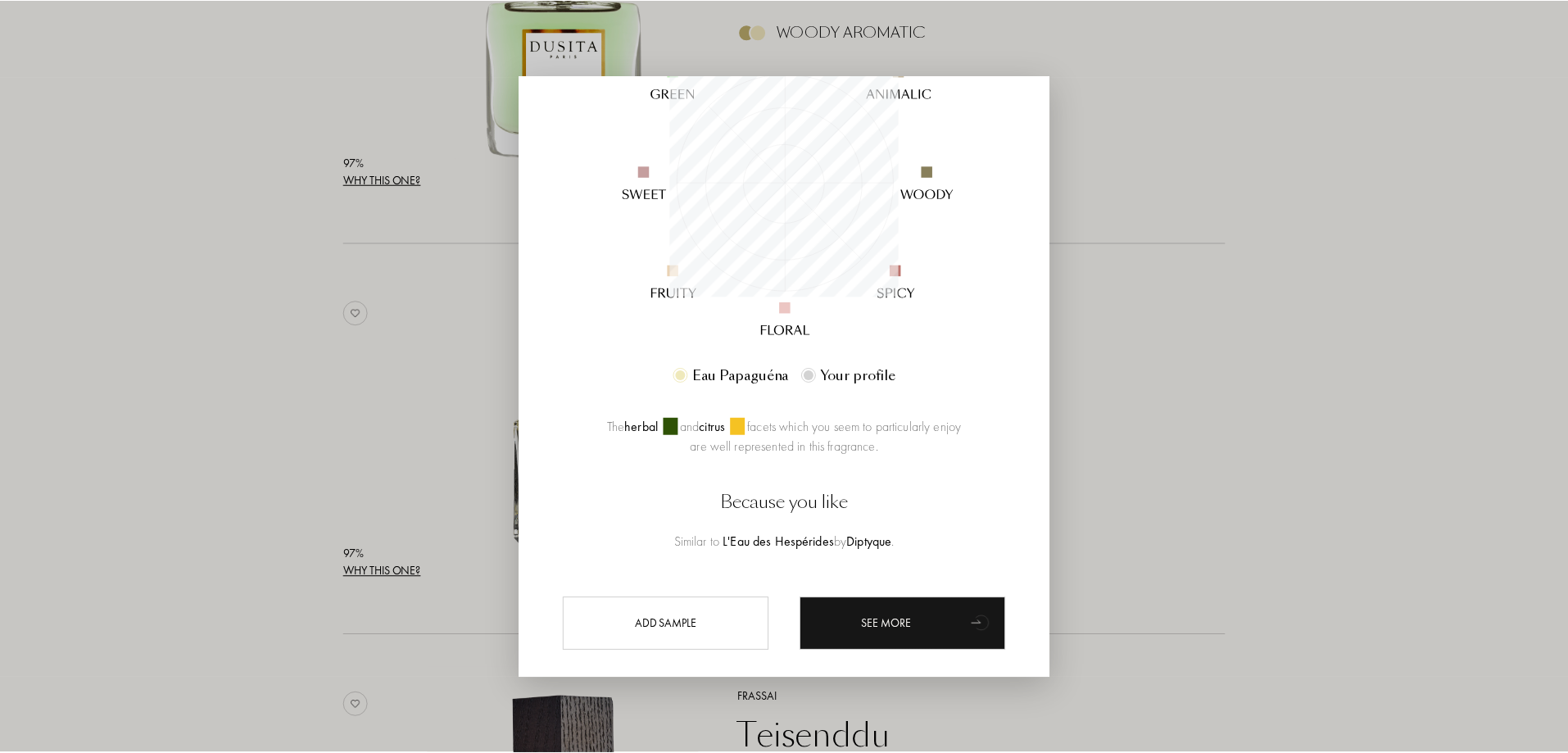
scroll to position [246, 0]
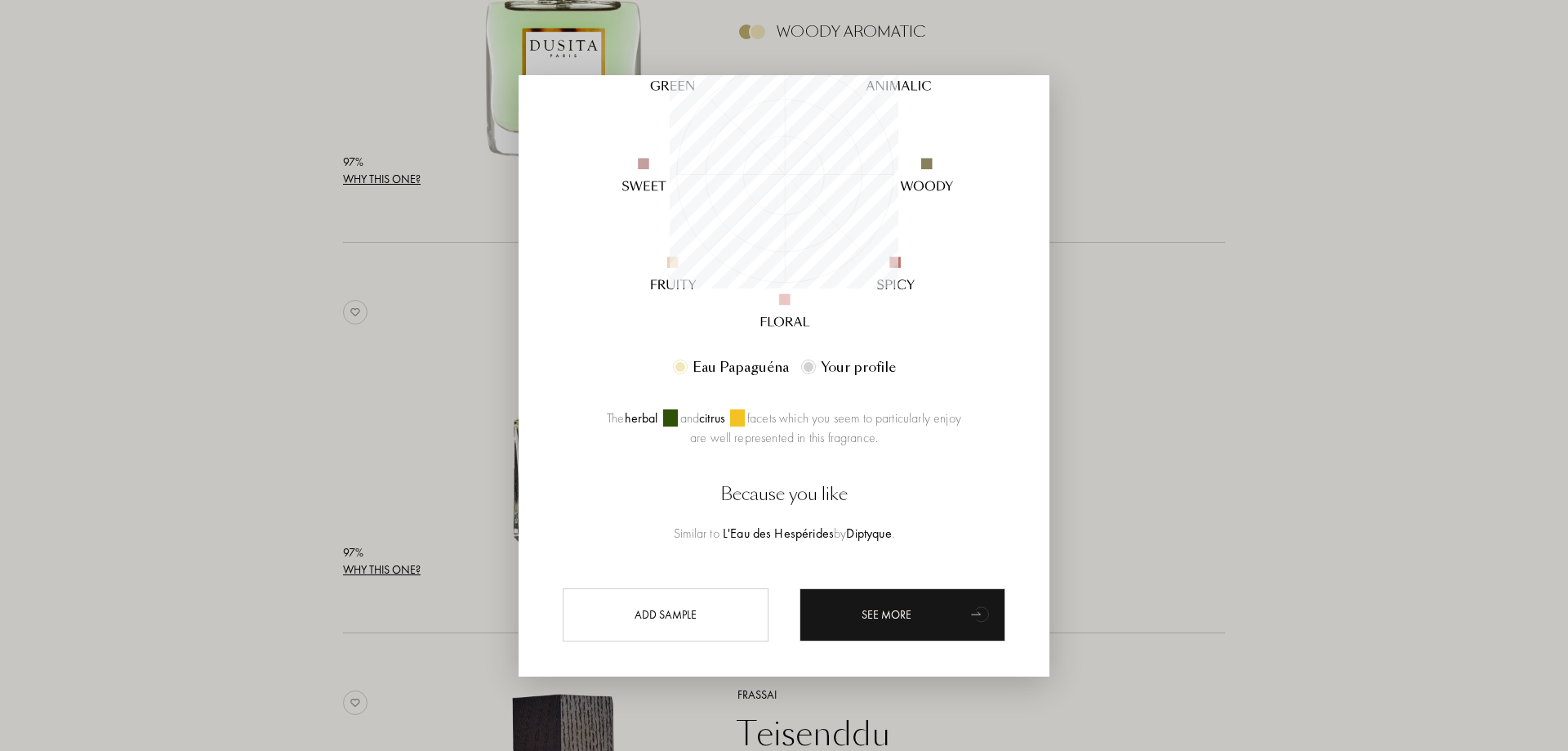
click at [1211, 524] on div at bounding box center [784, 376] width 1568 height 751
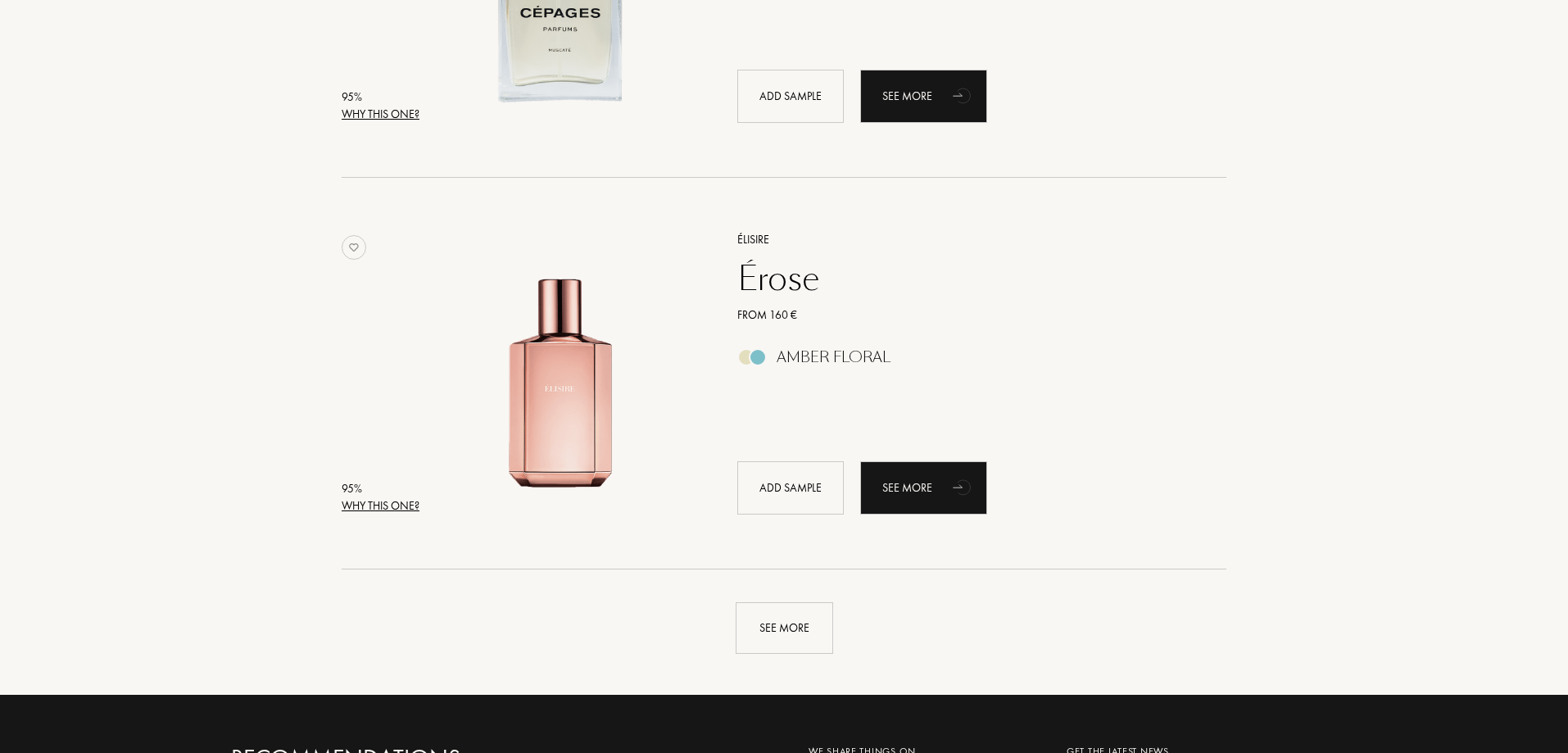
scroll to position [3768, 0]
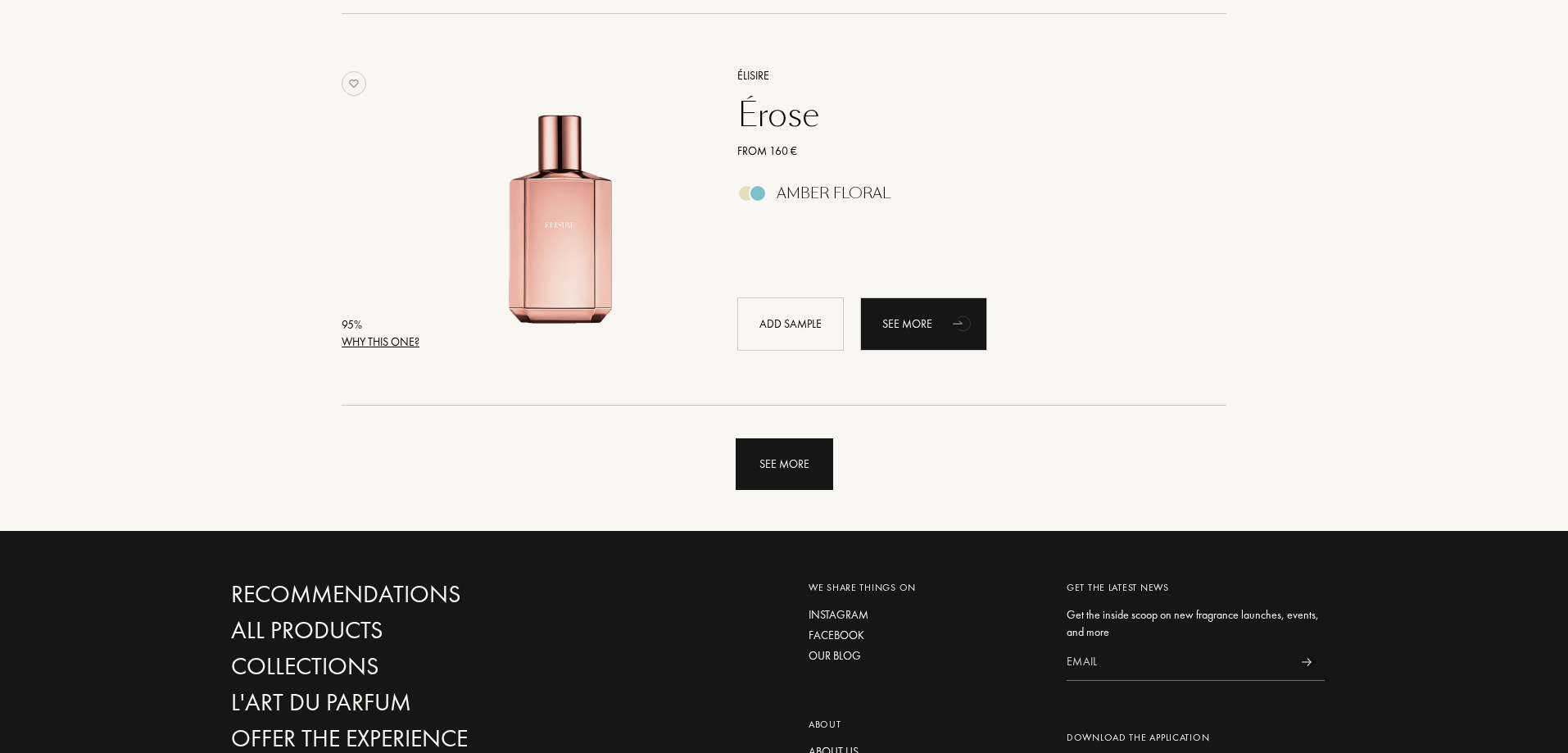
click at [796, 475] on div "See more" at bounding box center [784, 465] width 97 height 52
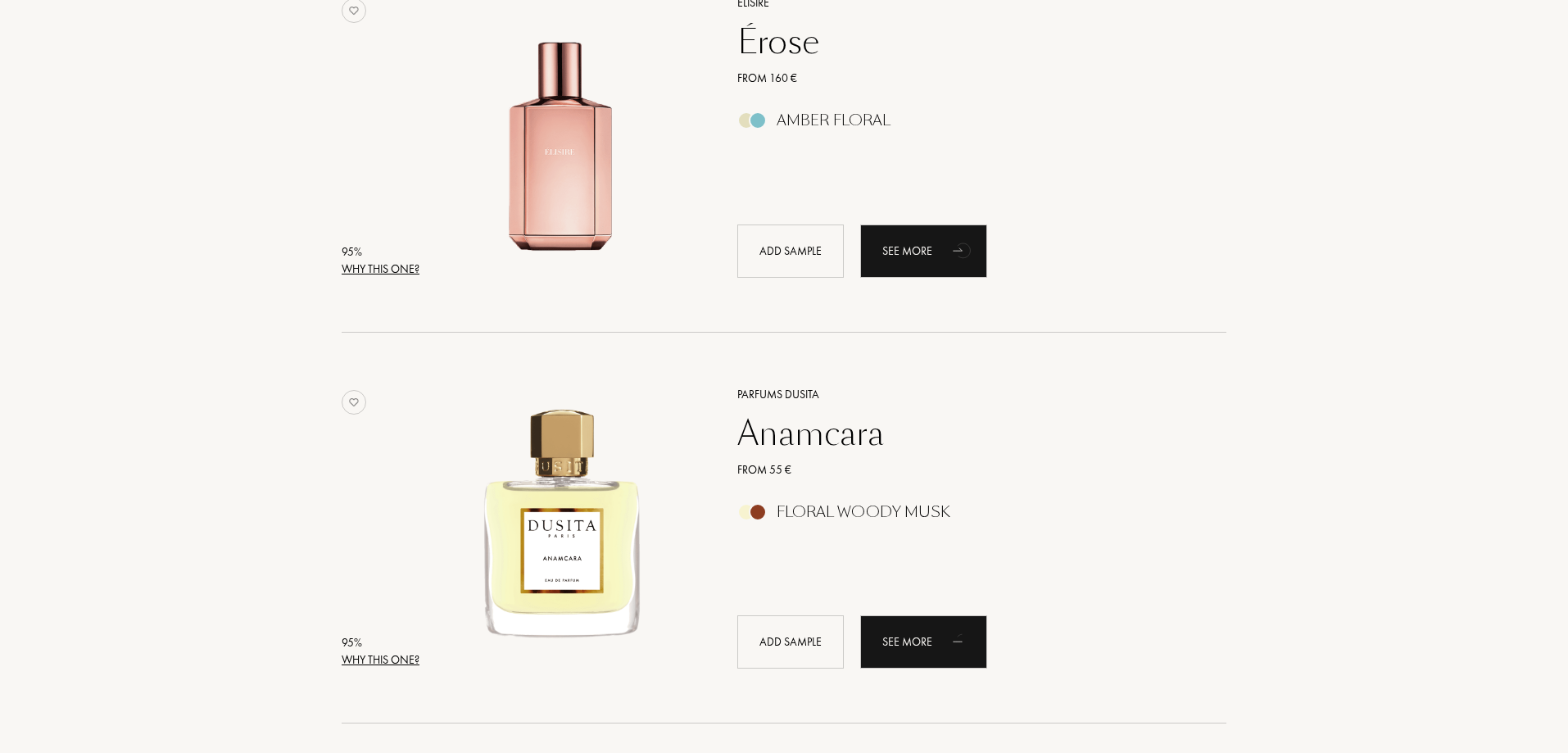
scroll to position [3932, 0]
